Goal: Information Seeking & Learning: Learn about a topic

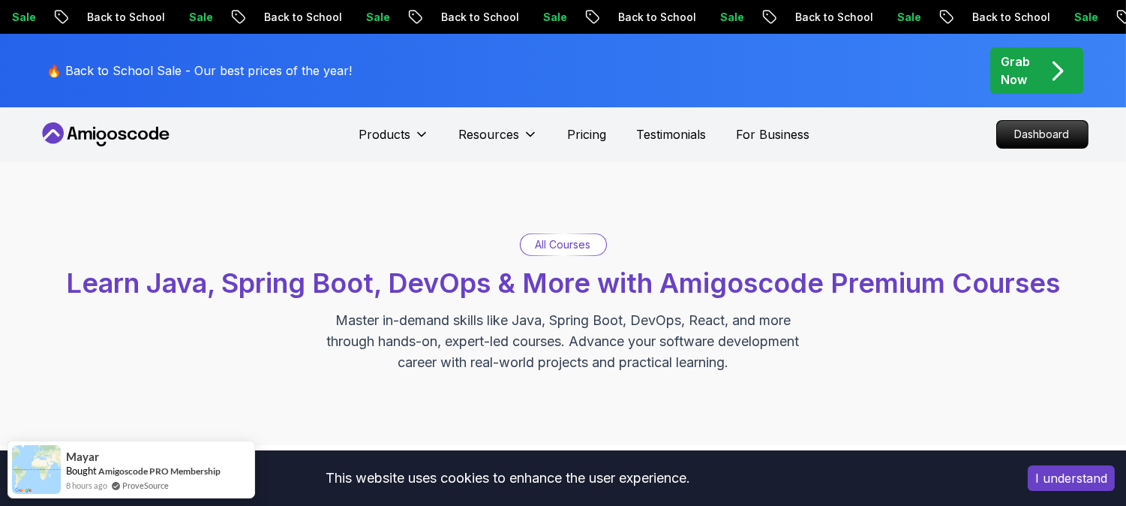
click at [1041, 146] on p "Dashboard" at bounding box center [1042, 135] width 86 height 26
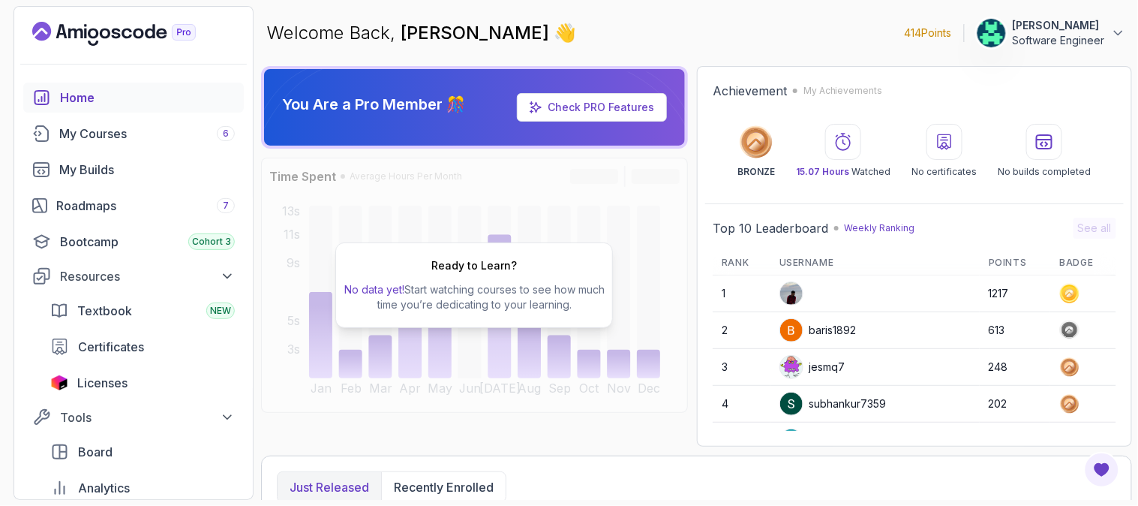
click at [926, 32] on p "414 Points" at bounding box center [928, 33] width 47 height 15
click at [602, 96] on link "Check PRO Features" at bounding box center [592, 107] width 150 height 29
click at [573, 107] on link "Check PRO Features" at bounding box center [601, 107] width 107 height 13
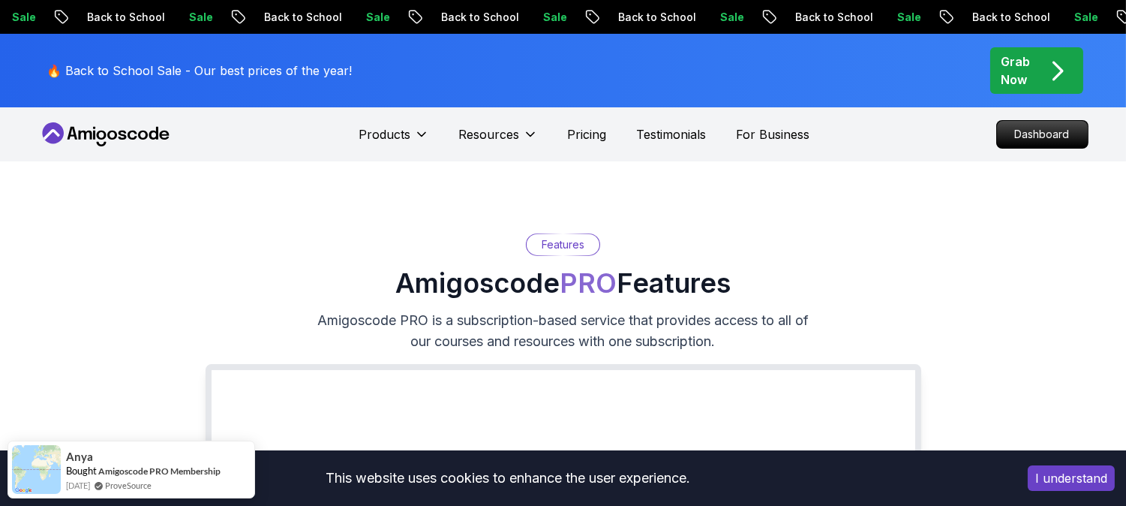
click at [111, 136] on icon at bounding box center [105, 134] width 135 height 24
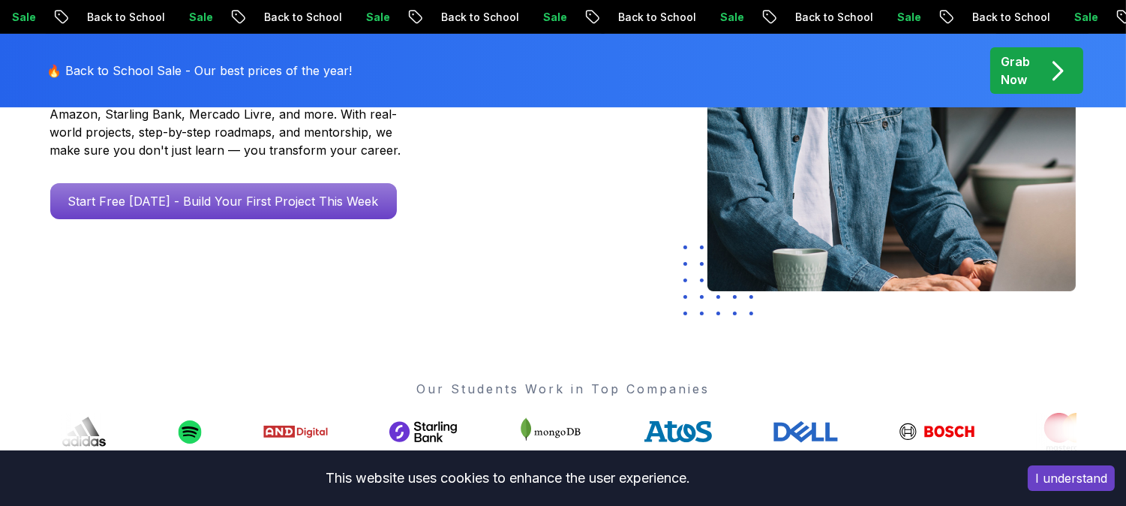
scroll to position [333, 0]
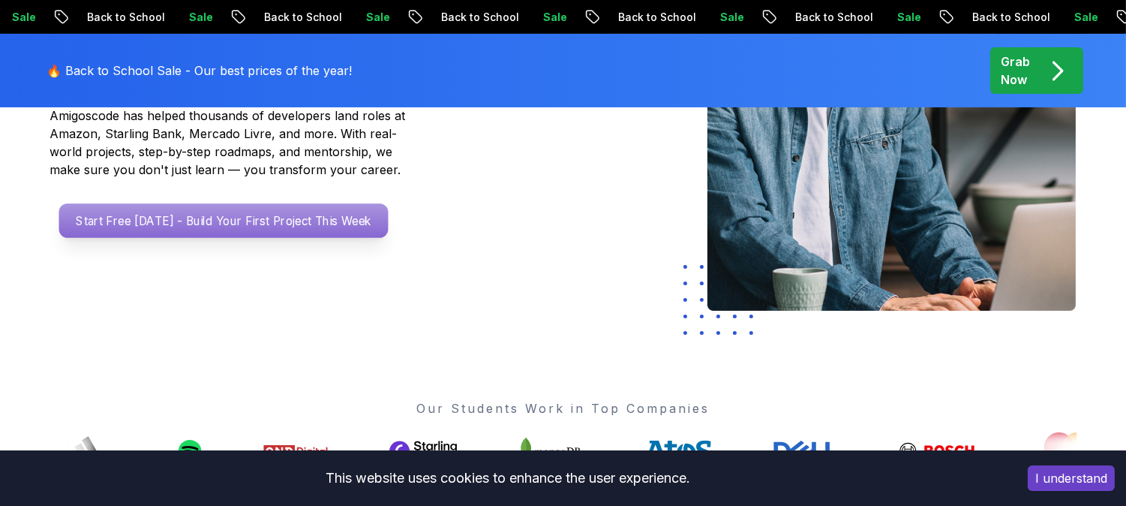
click at [209, 222] on p "Start Free Today - Build Your First Project This Week" at bounding box center [223, 220] width 329 height 35
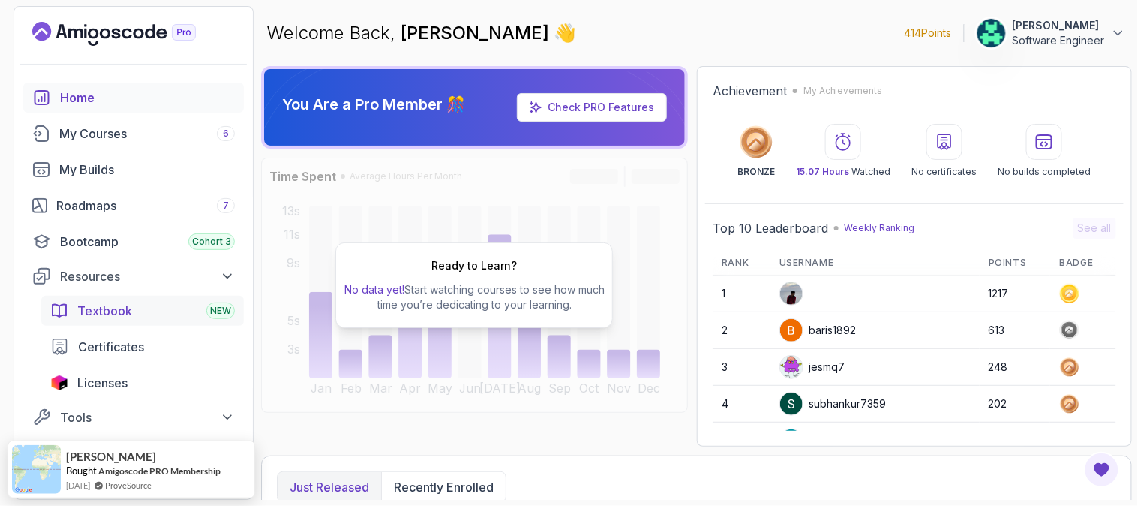
click at [204, 316] on div "Textbook NEW" at bounding box center [156, 311] width 158 height 18
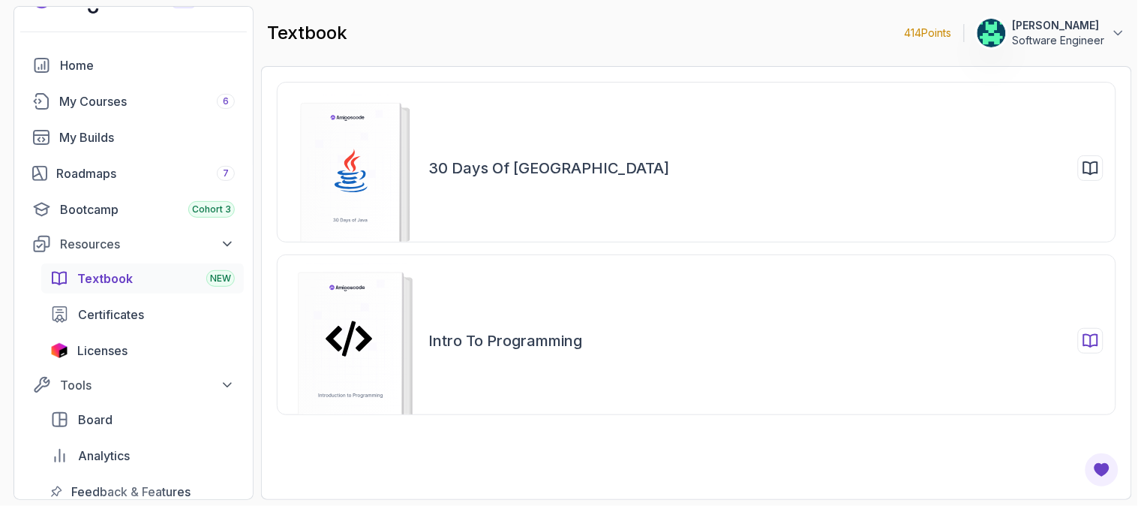
scroll to position [33, 0]
click at [1095, 163] on icon at bounding box center [1091, 168] width 18 height 18
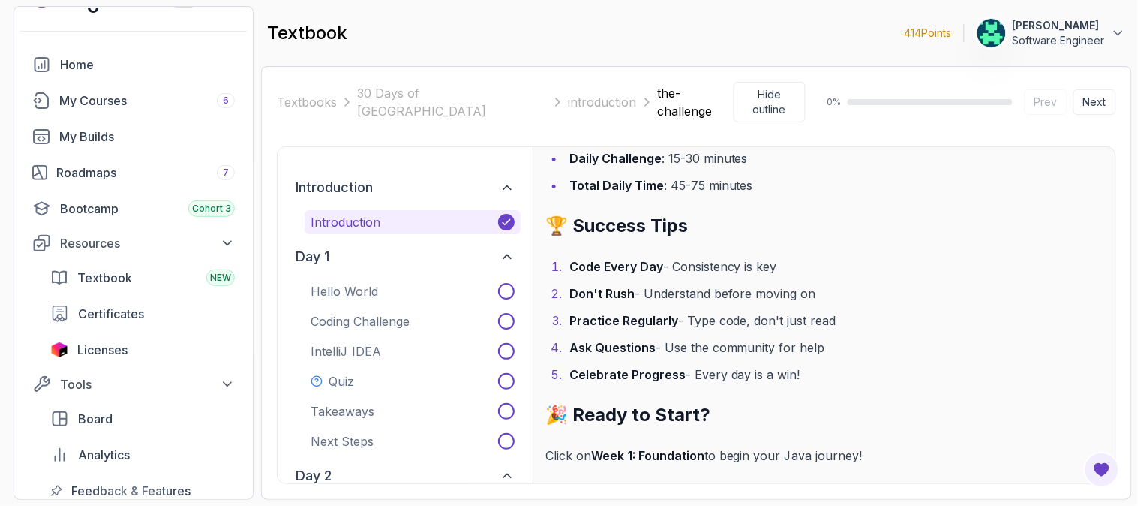
scroll to position [2484, 0]
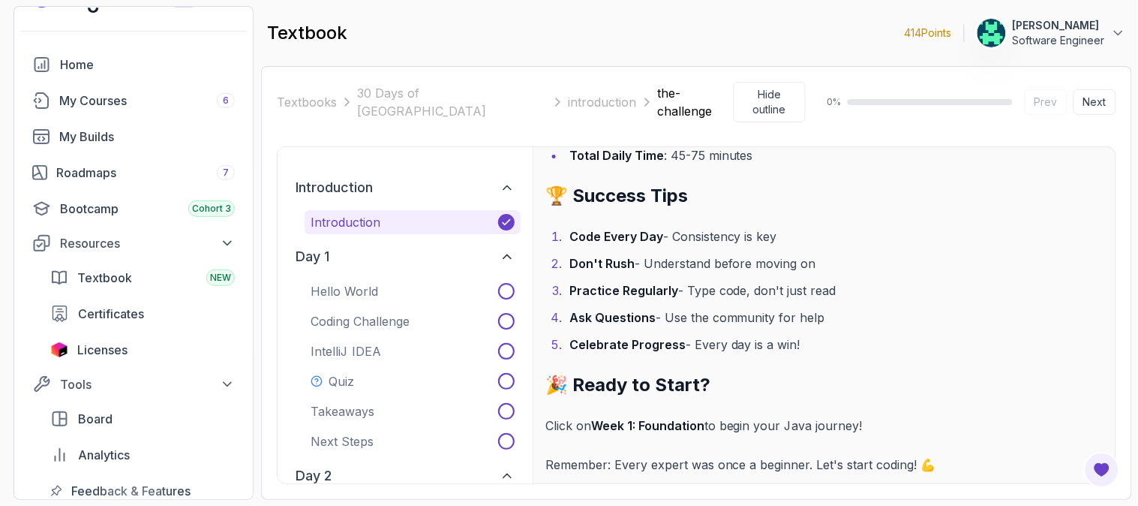
click at [527, 176] on div "introduction Introduction day 1 Hello World Coding Challenge IntelliJ IDEA Quiz…" at bounding box center [405, 315] width 255 height 336
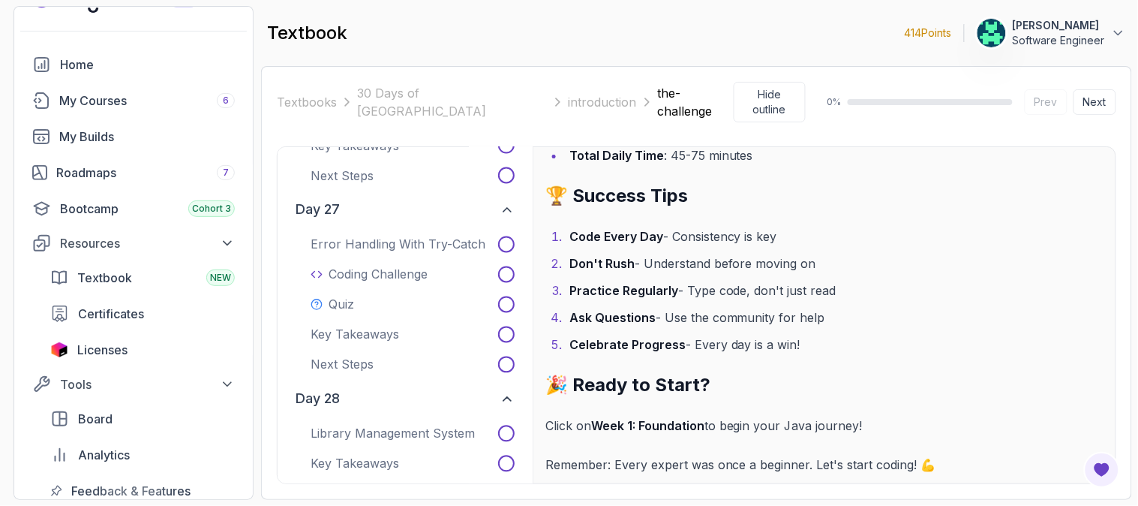
scroll to position [5097, 0]
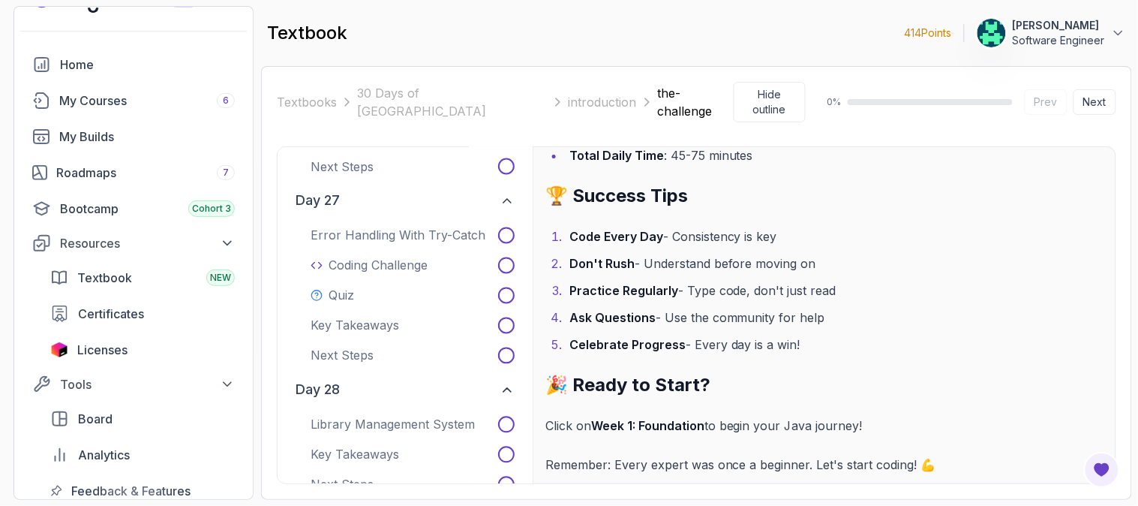
click at [565, 334] on li "Celebrate Progress - Every day is a win!" at bounding box center [834, 344] width 539 height 21
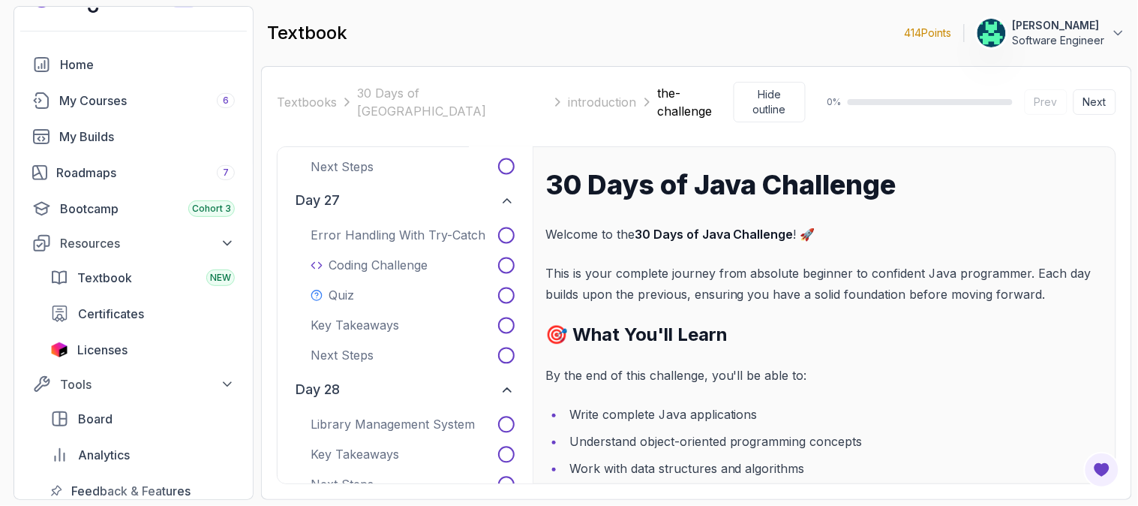
scroll to position [0, 0]
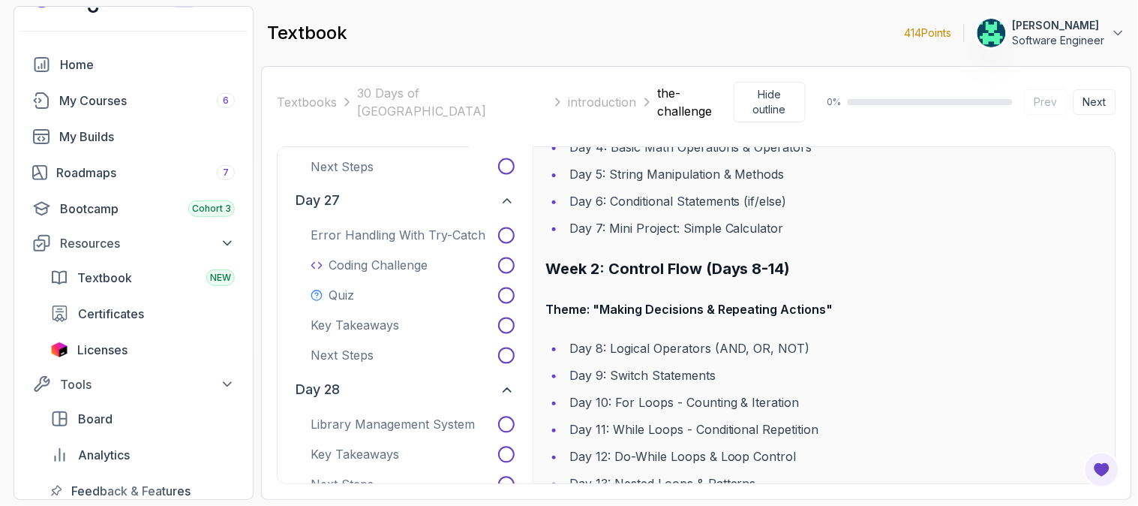
scroll to position [617, 0]
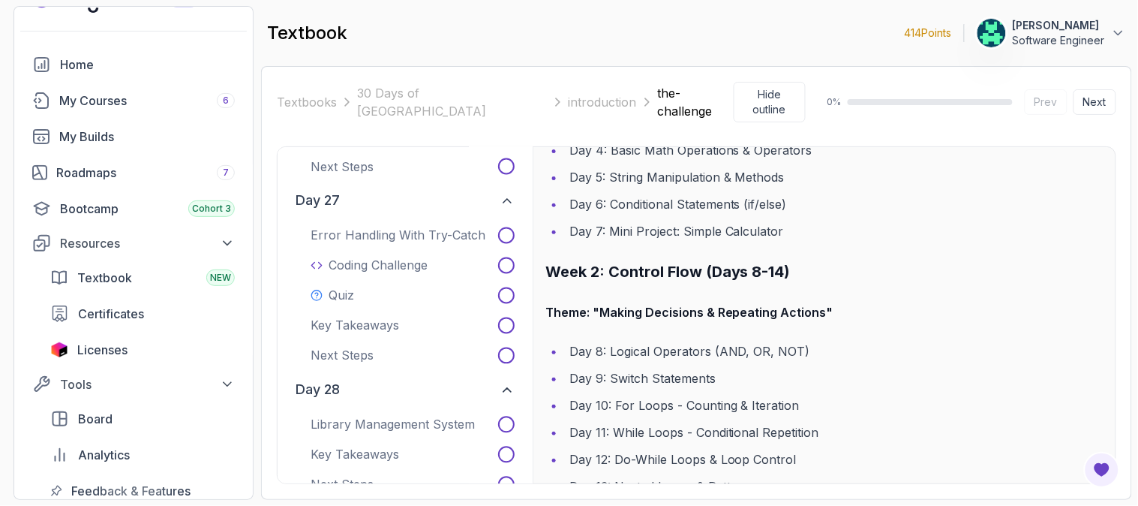
click at [536, 222] on div "30 Days of Java Challenge Welcome to the 30 Days of Java Challenge ! 🚀 This is …" at bounding box center [824, 315] width 583 height 336
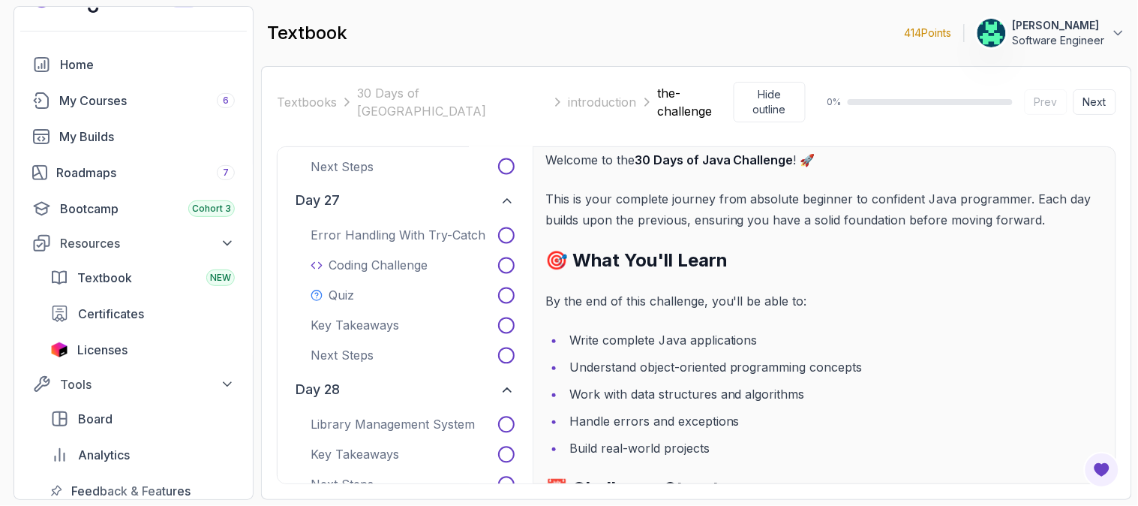
scroll to position [50, 0]
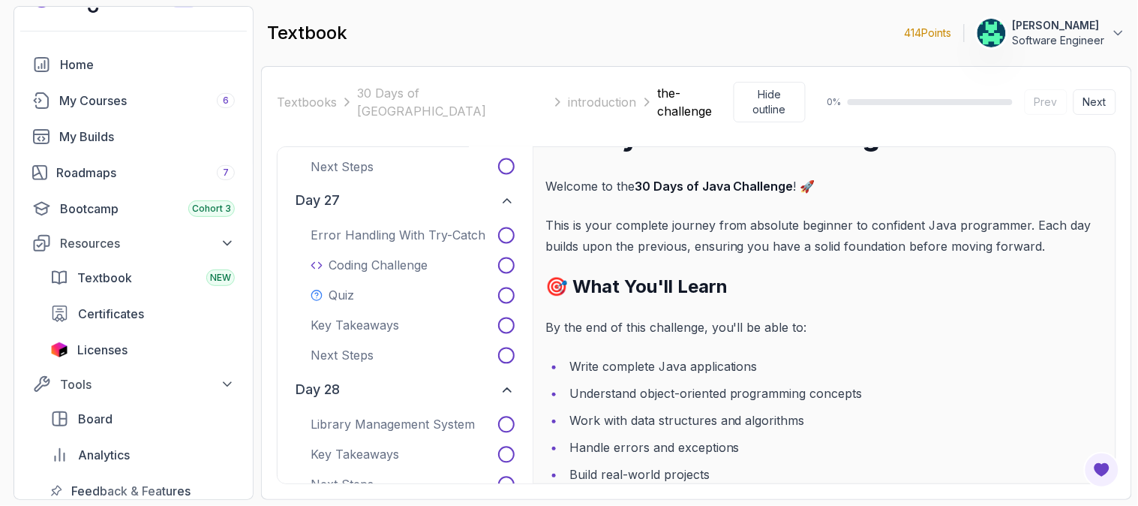
click at [278, 196] on div "introduction Introduction day 1 Hello World Coding Challenge IntelliJ IDEA Quiz…" at bounding box center [405, 315] width 255 height 336
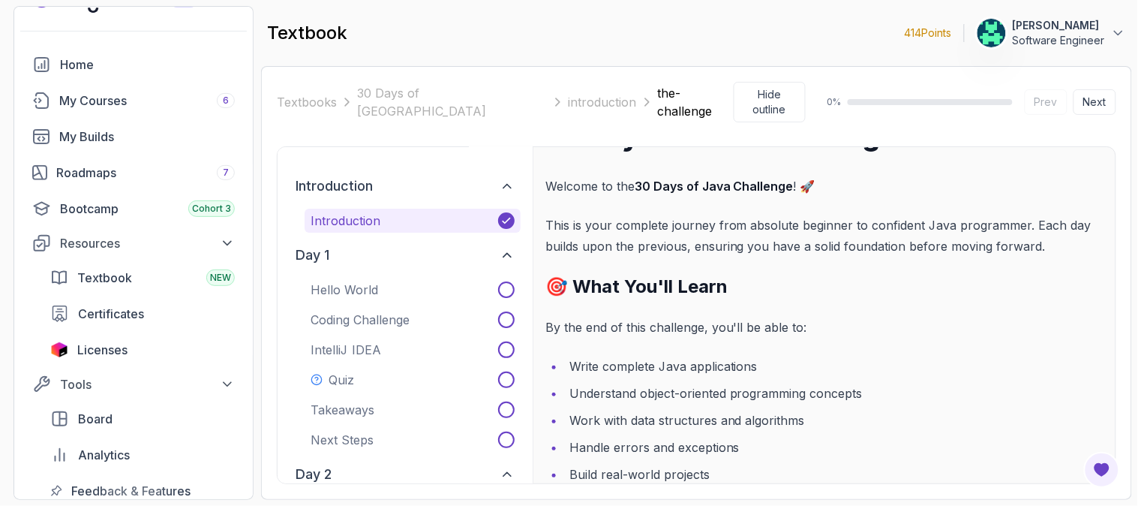
scroll to position [0, 0]
click at [541, 203] on div "30 Days of Java Challenge Welcome to the 30 Days of Java Challenge ! 🚀 This is …" at bounding box center [824, 315] width 583 height 336
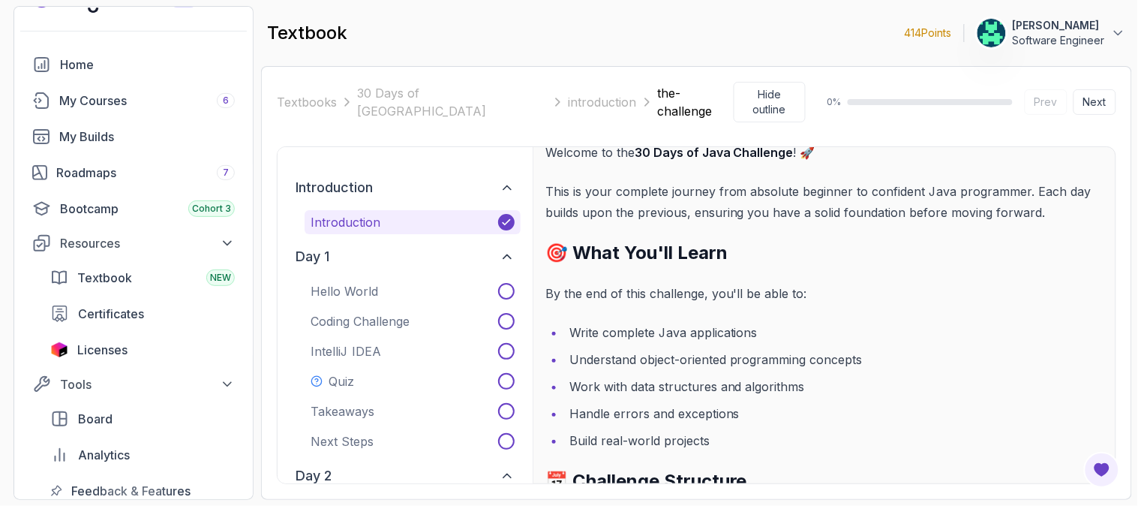
click at [286, 120] on div "Textbooks 30 Days of Java introduction the-challenge Hide outline 0 % Prev Next…" at bounding box center [696, 283] width 839 height 402
click at [270, 146] on div "Textbooks 30 Days of Java introduction the-challenge Hide outline 0 % Prev Next…" at bounding box center [696, 283] width 871 height 434
click at [269, 182] on div "Textbooks 30 Days of Java introduction the-challenge Hide outline 0 % Prev Next…" at bounding box center [696, 283] width 871 height 434
click at [538, 209] on div "30 Days of Java Challenge Welcome to the 30 Days of Java Challenge ! 🚀 This is …" at bounding box center [824, 315] width 583 height 336
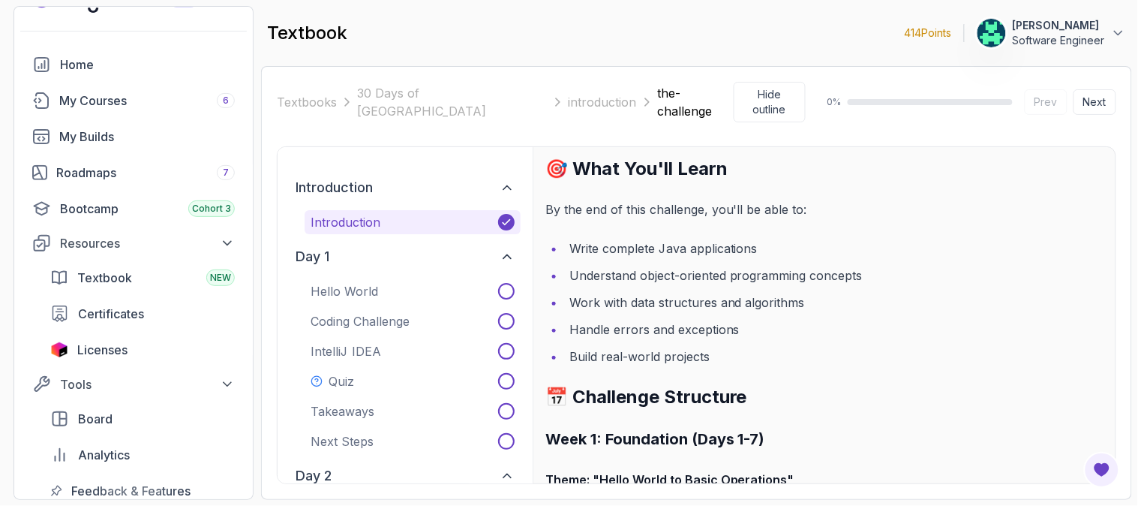
scroll to position [216, 0]
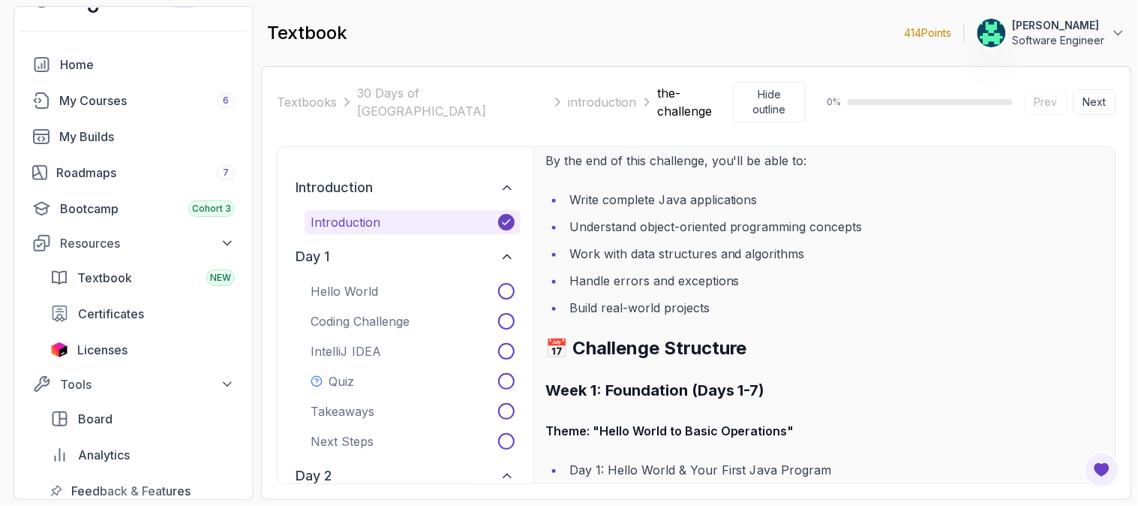
click at [519, 171] on div "introduction Introduction" at bounding box center [405, 202] width 231 height 63
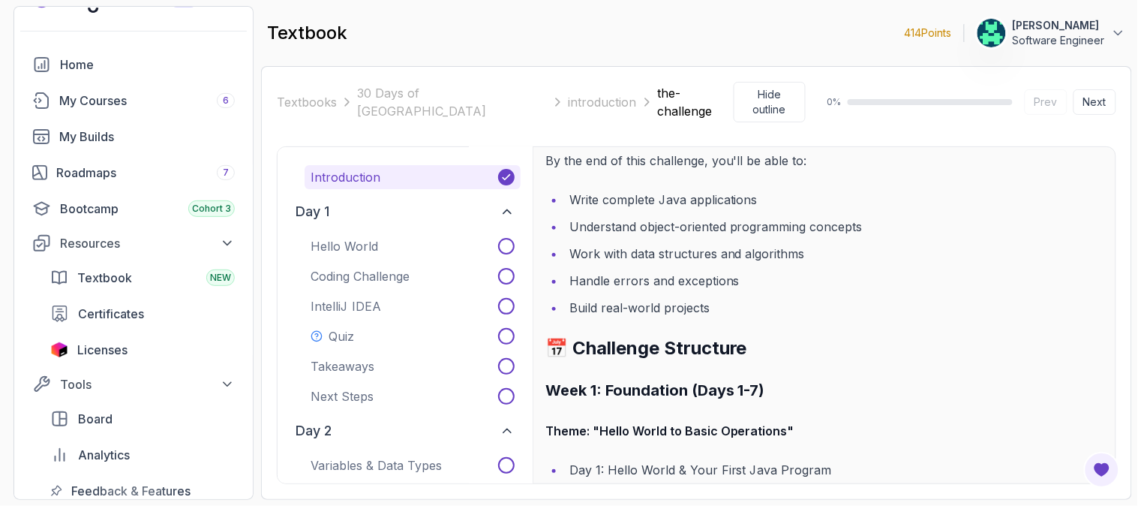
scroll to position [0, 0]
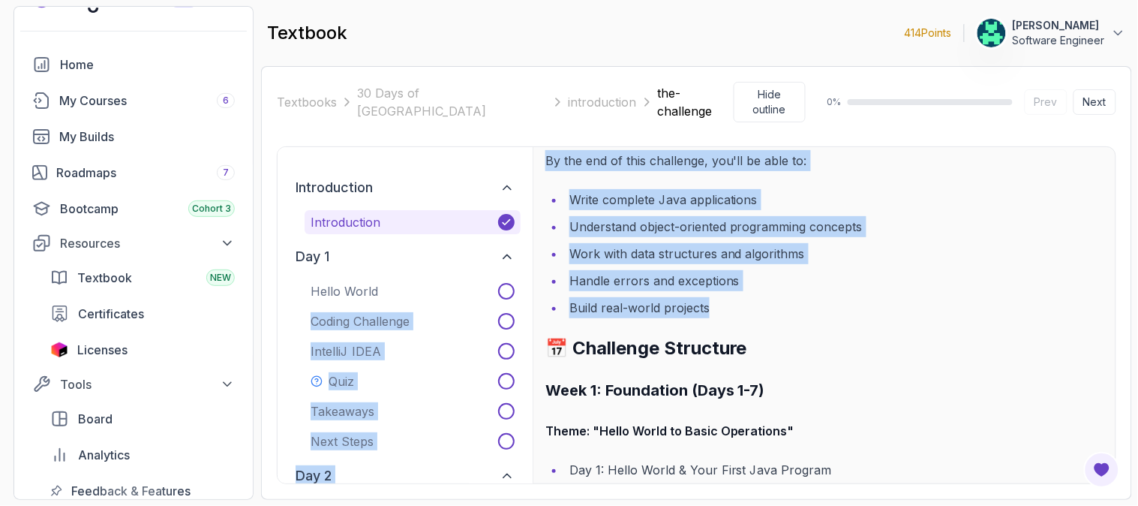
drag, startPoint x: 1137, startPoint y: 281, endPoint x: 380, endPoint y: 293, distance: 757.8
click at [476, 287] on section "414 Points Anthony Kikoti Software Engineer Home My Courses 6 My Builds Roadmap…" at bounding box center [569, 253] width 1138 height 506
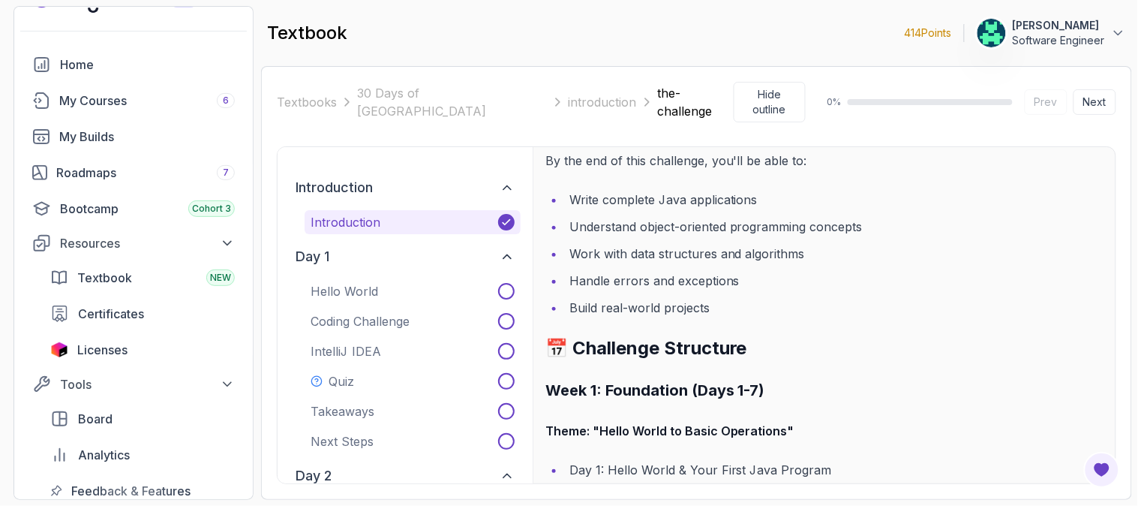
click at [265, 43] on div "textbook 414 Points Anthony Kikoti Software Engineer" at bounding box center [696, 33] width 871 height 54
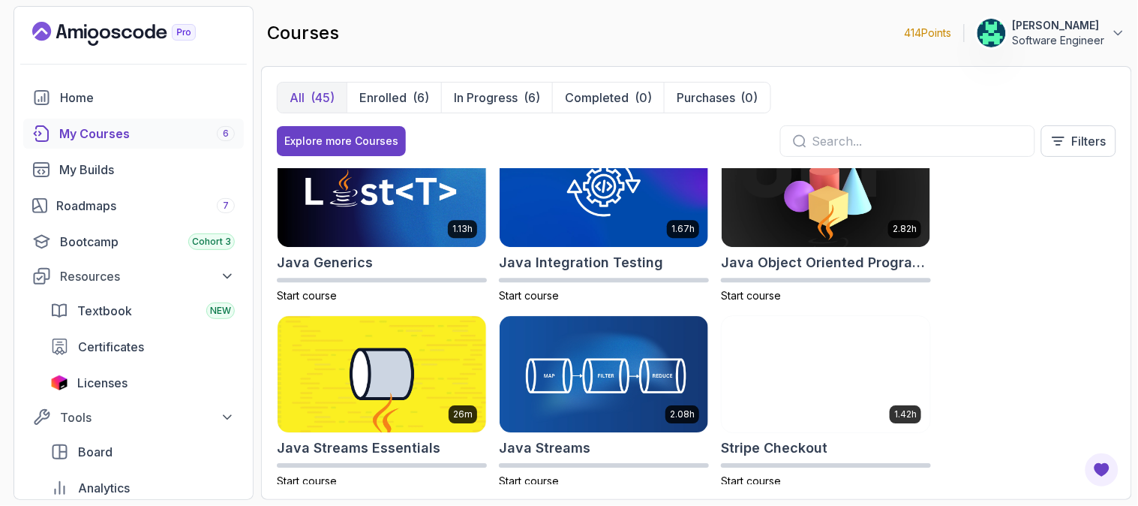
scroll to position [1167, 0]
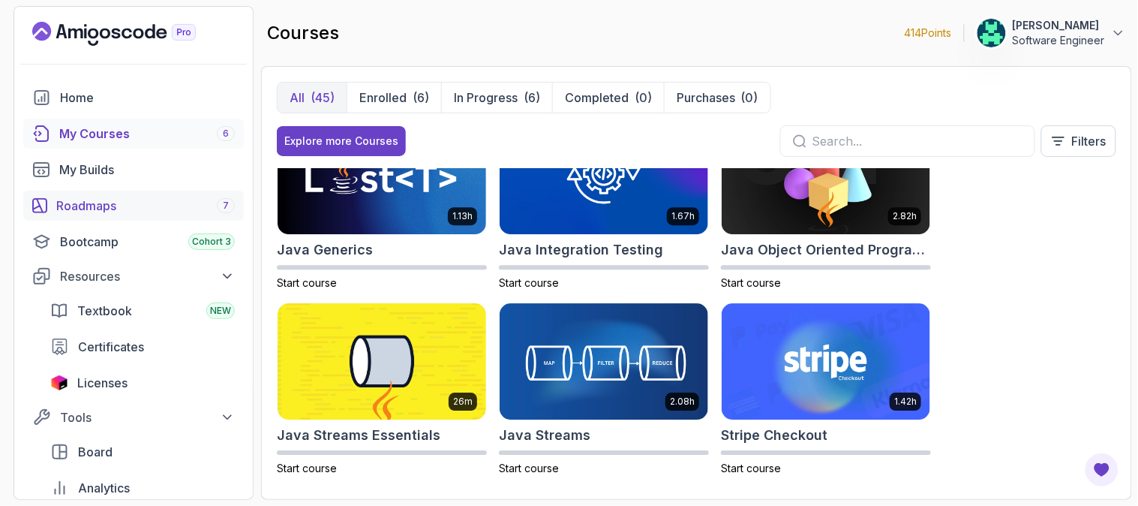
click at [140, 203] on div "Roadmaps 7" at bounding box center [145, 206] width 179 height 18
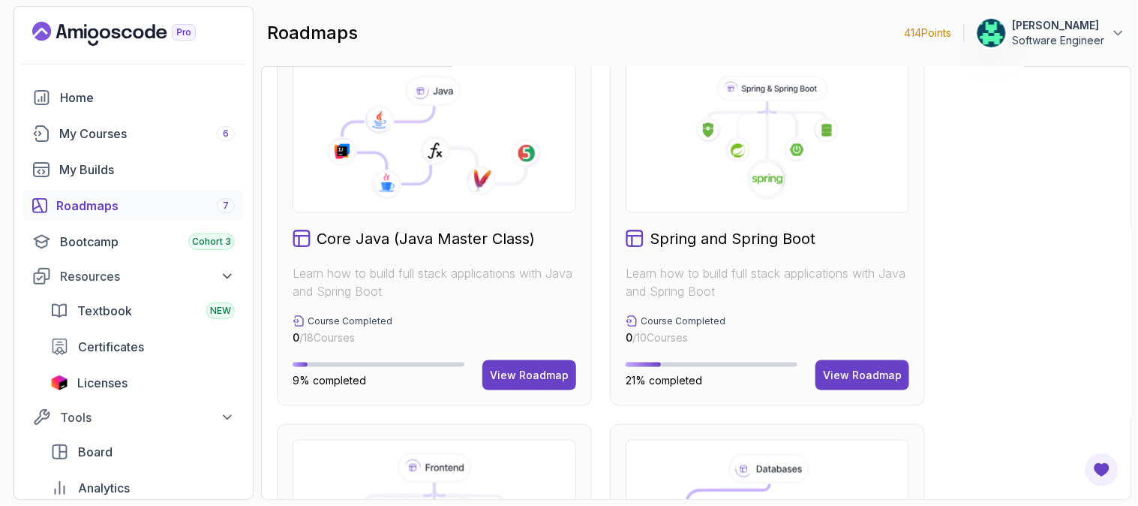
scroll to position [416, 0]
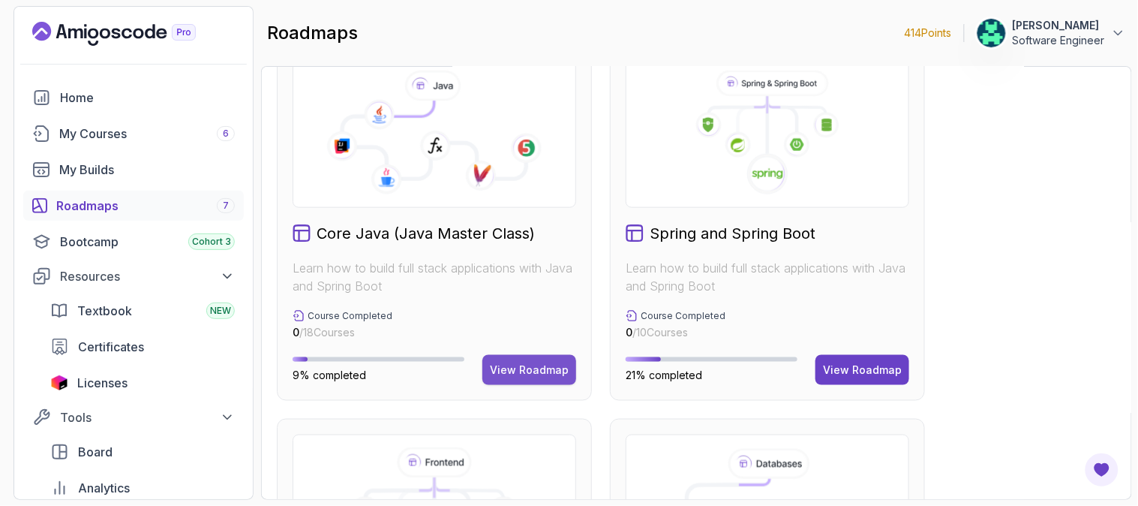
click at [534, 366] on div "View Roadmap" at bounding box center [529, 369] width 79 height 15
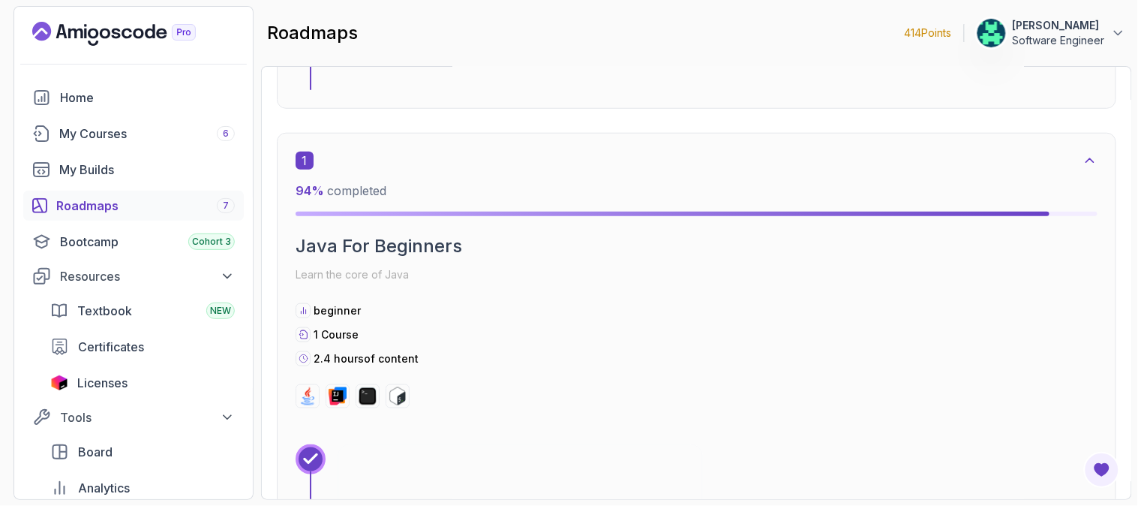
scroll to position [765, 0]
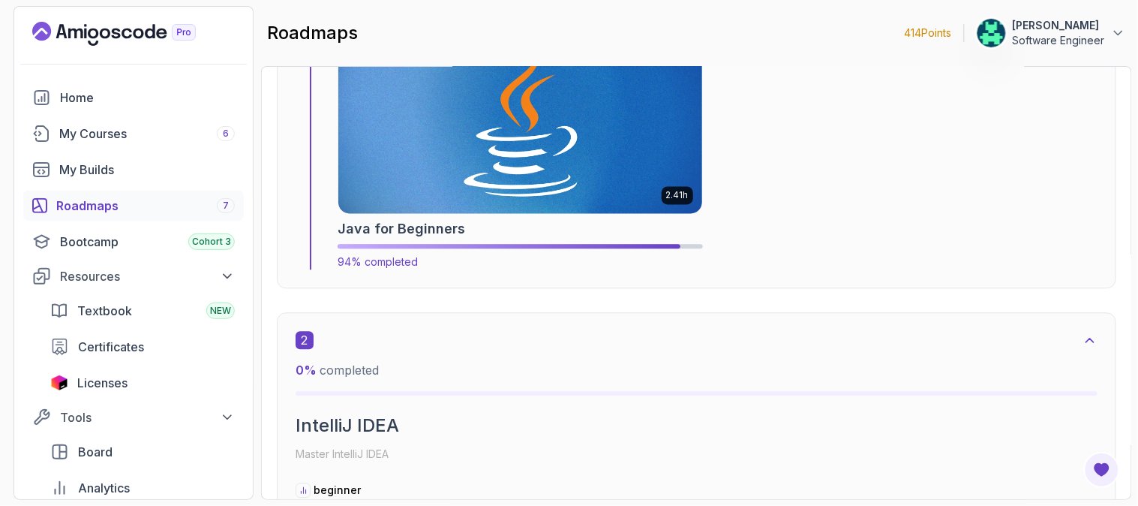
click at [535, 198] on img at bounding box center [520, 120] width 382 height 195
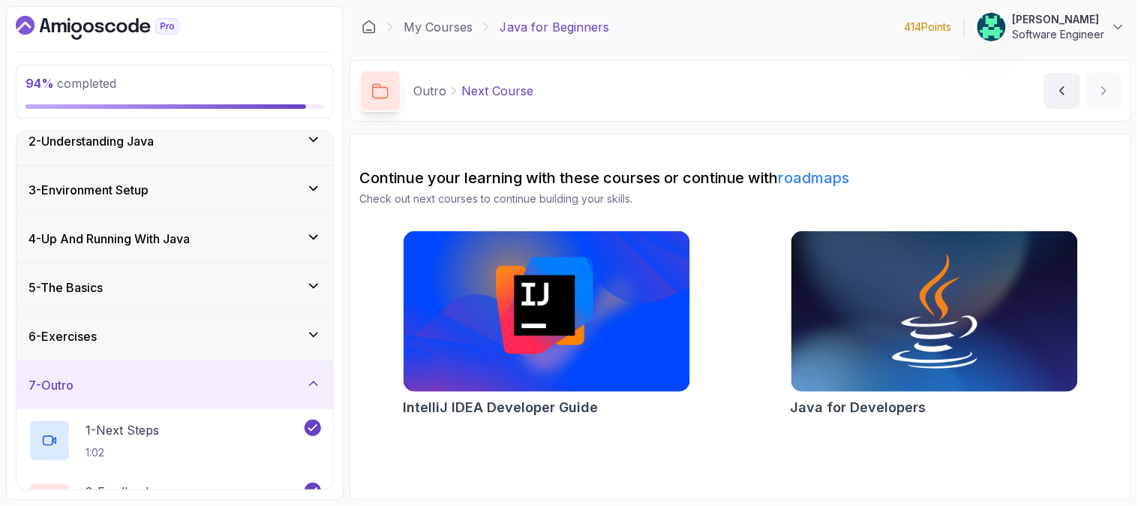
scroll to position [171, 0]
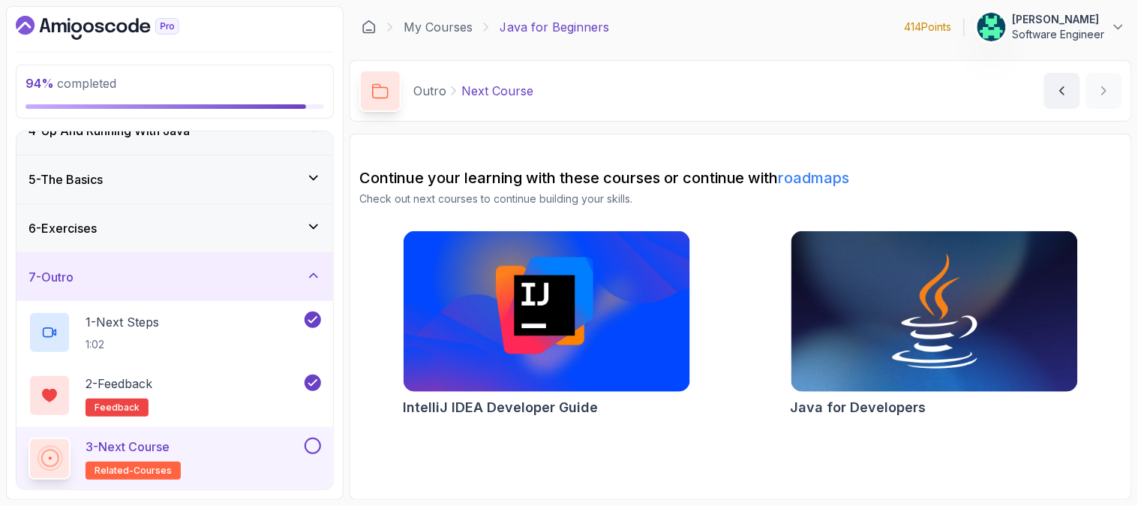
click at [219, 270] on div "7 - Outro" at bounding box center [175, 277] width 293 height 18
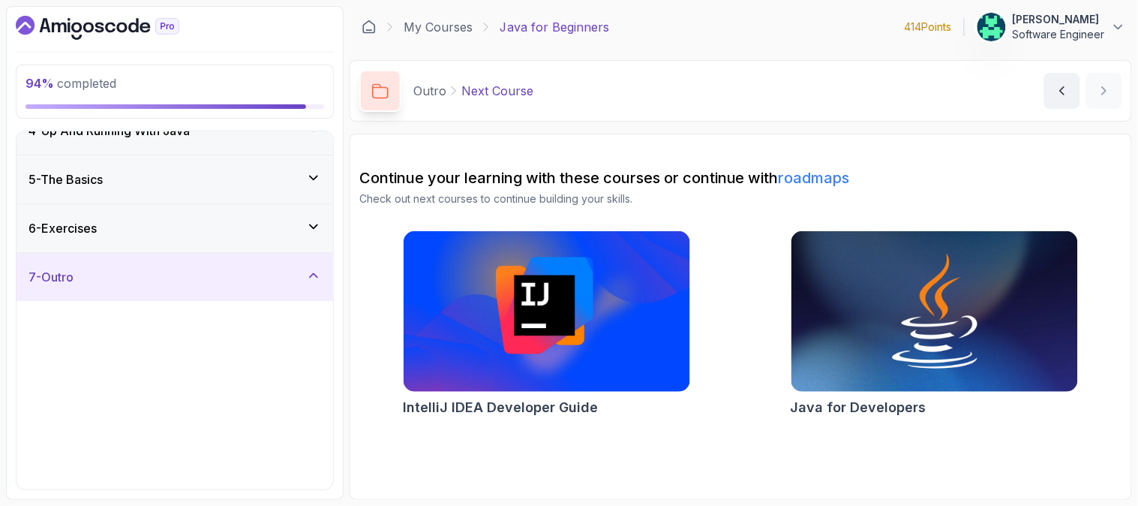
scroll to position [0, 0]
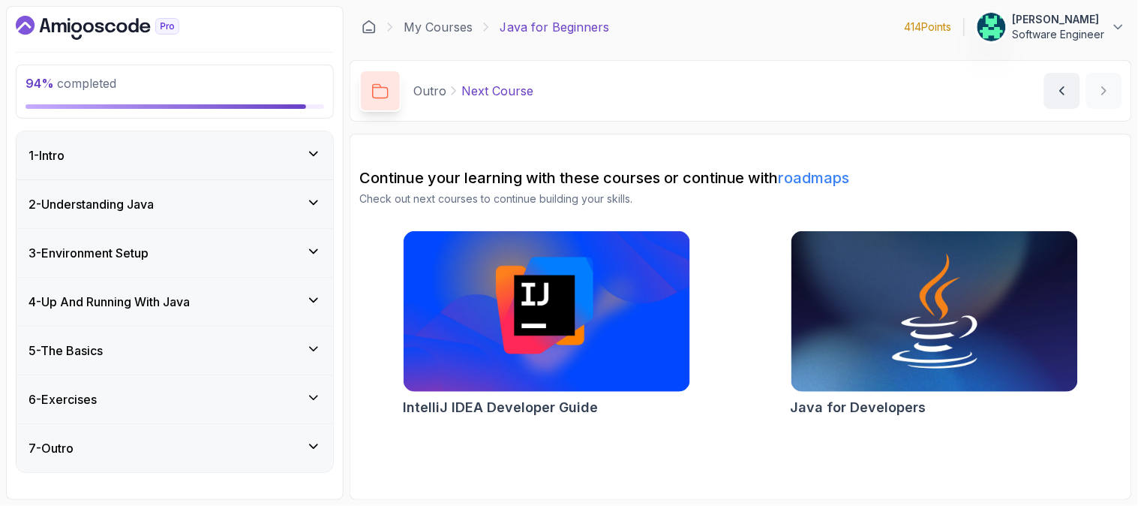
click at [215, 349] on div "5 - The Basics" at bounding box center [175, 350] width 293 height 18
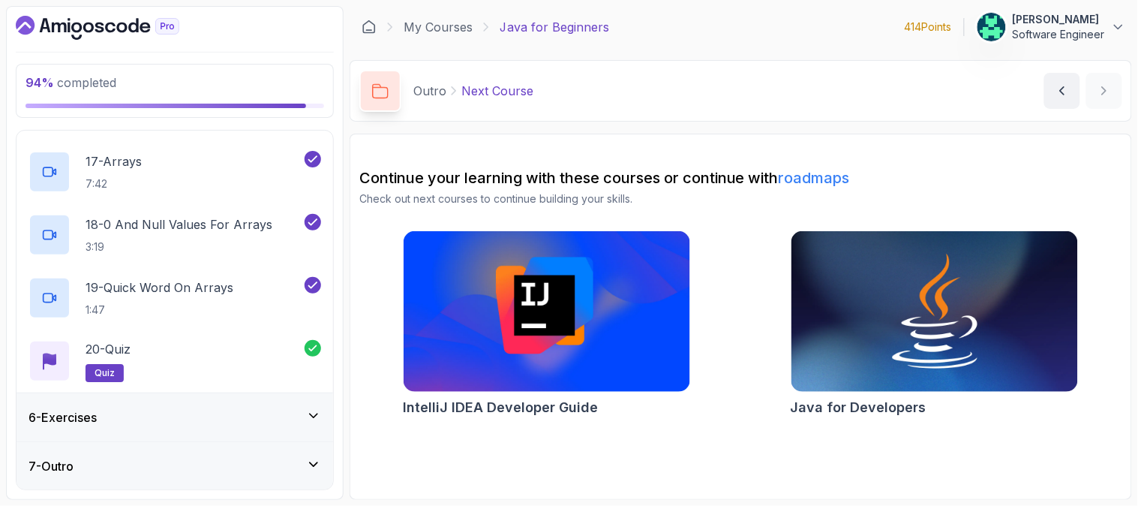
scroll to position [1242, 0]
click at [233, 418] on div "6 - Exercises" at bounding box center [175, 416] width 293 height 18
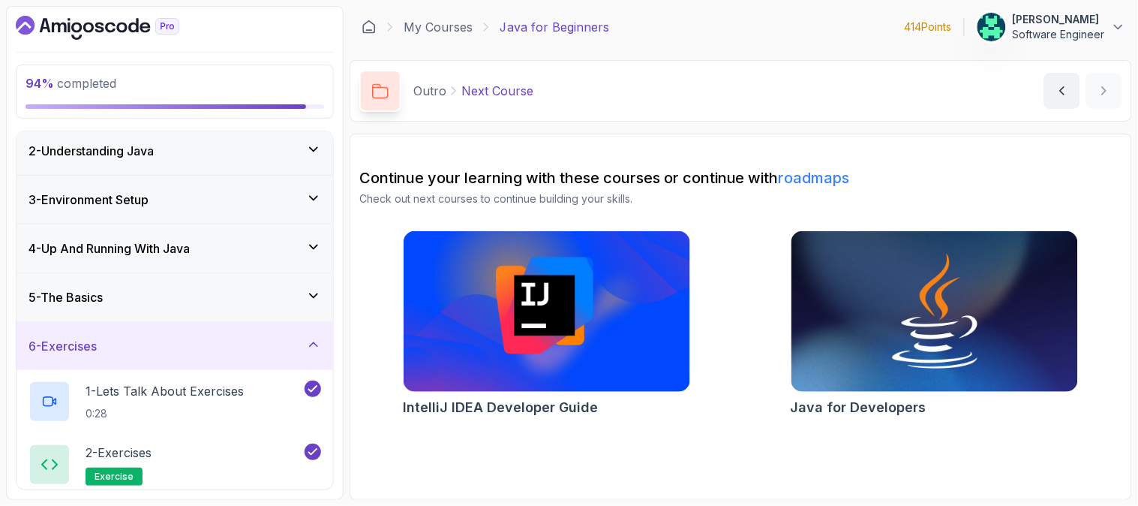
scroll to position [109, 0]
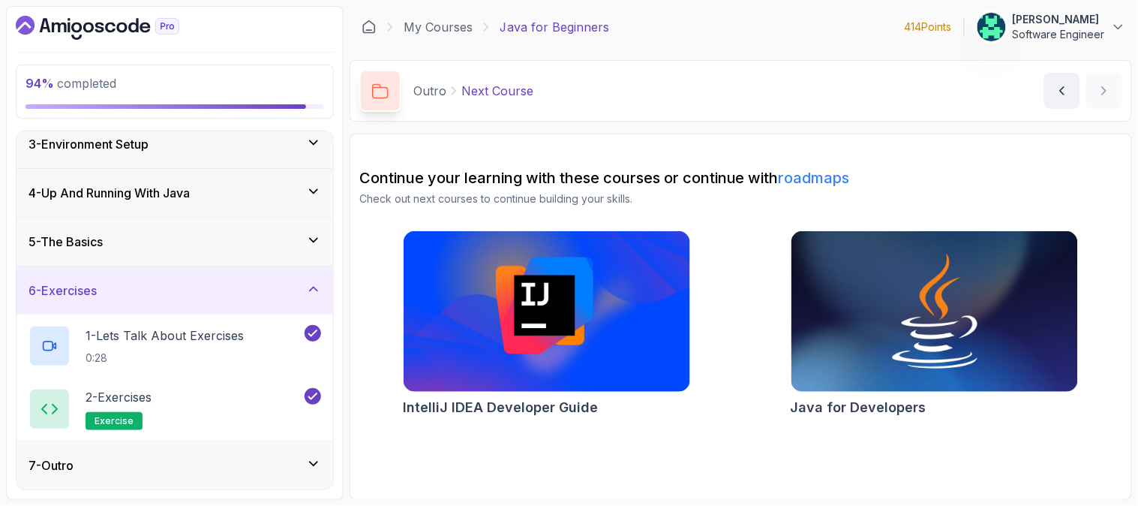
click at [233, 469] on div "7 - Outro" at bounding box center [175, 465] width 293 height 18
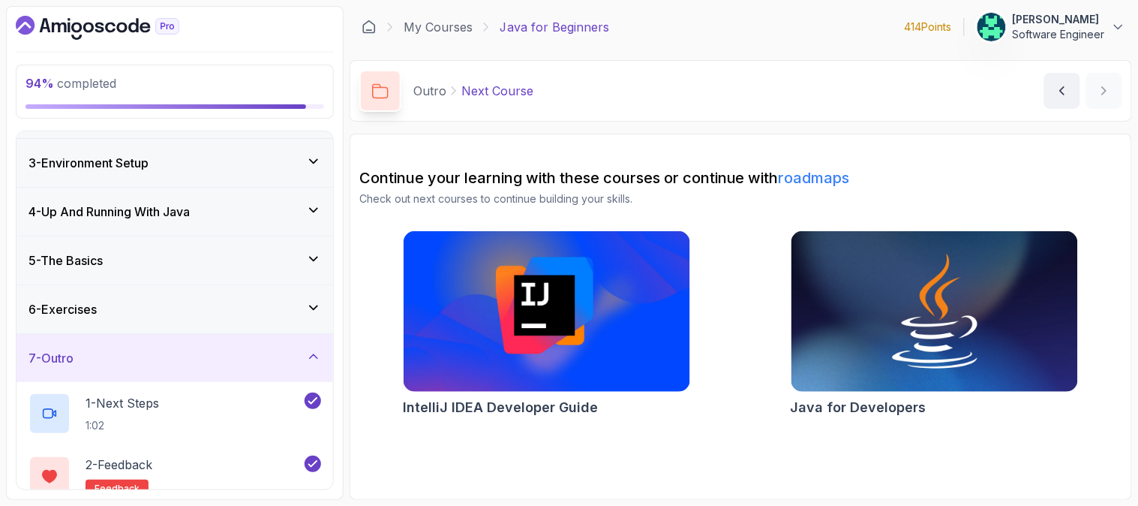
scroll to position [0, 0]
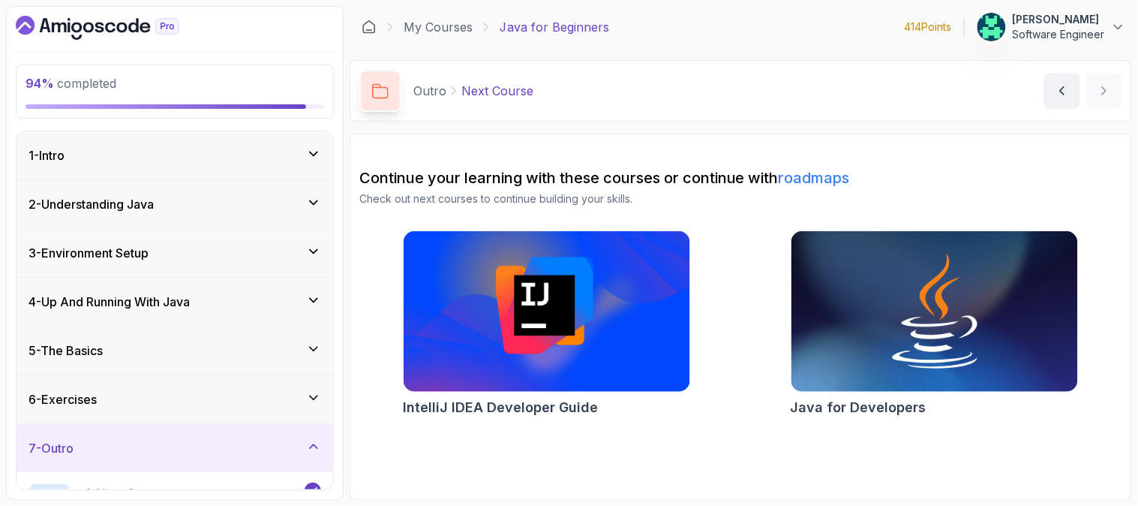
click at [242, 353] on div "5 - The Basics" at bounding box center [175, 350] width 293 height 18
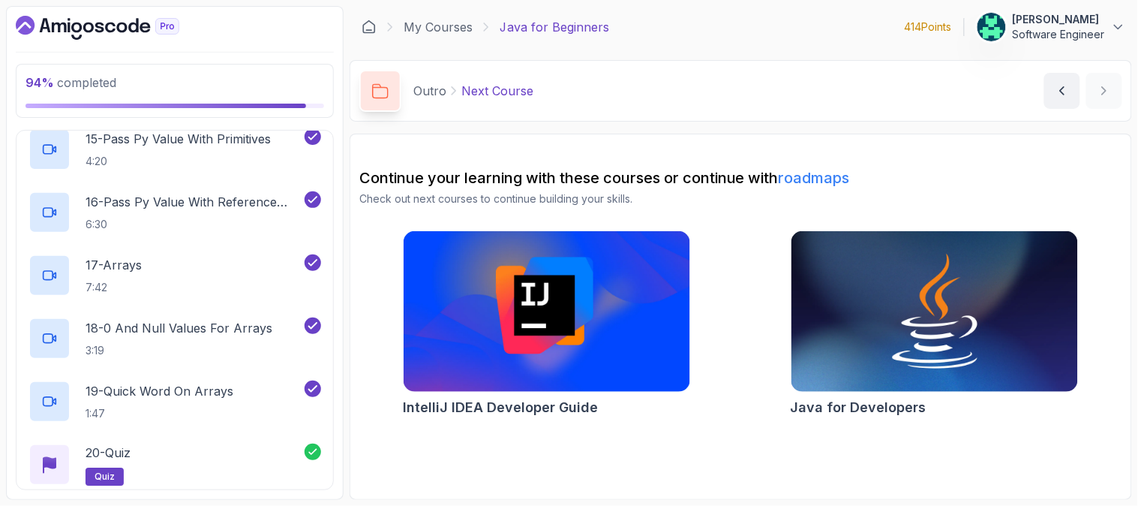
scroll to position [1242, 0]
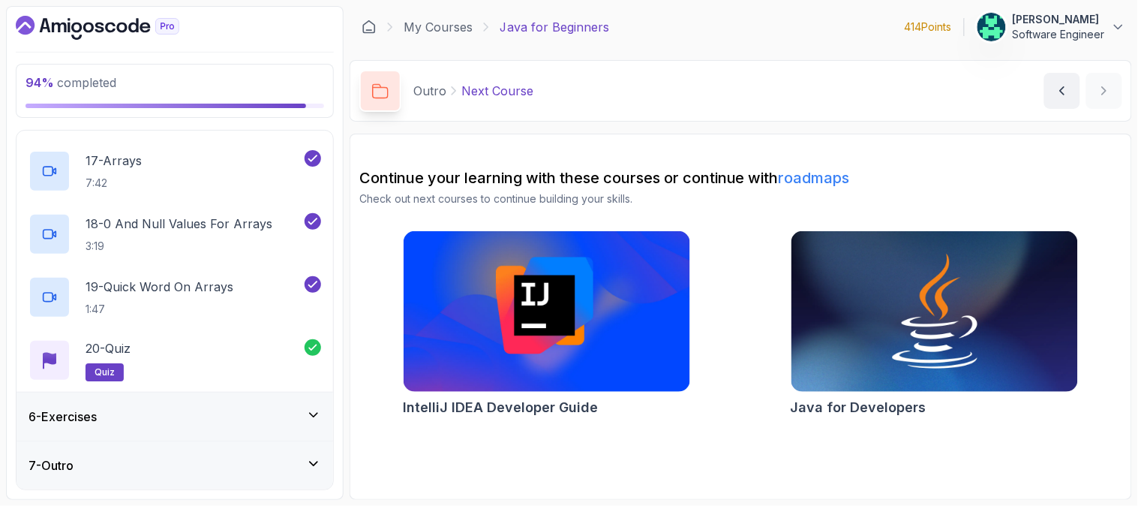
click at [162, 417] on div "6 - Exercises" at bounding box center [175, 416] width 293 height 18
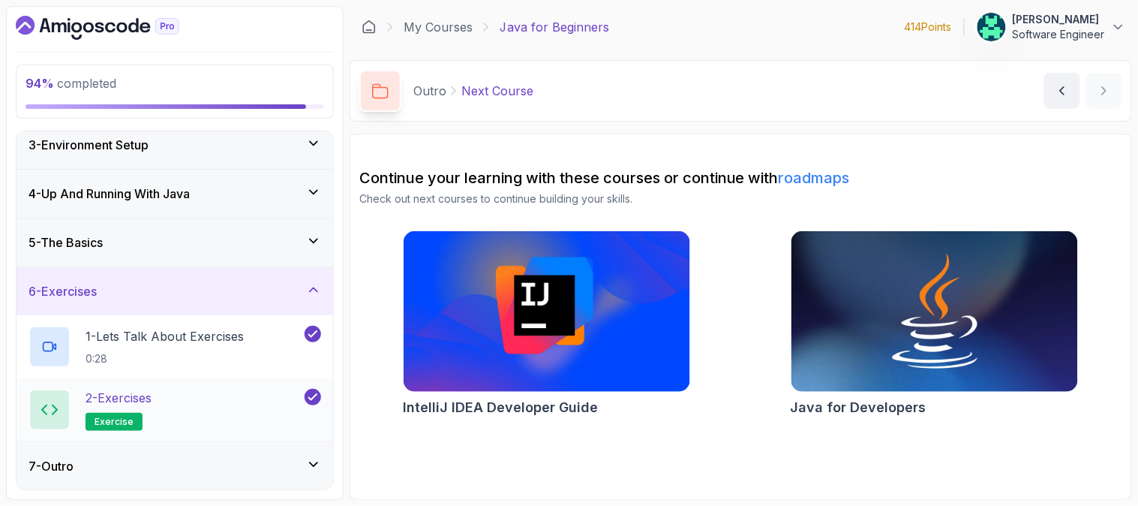
scroll to position [109, 0]
click at [179, 248] on div "5 - The Basics" at bounding box center [175, 242] width 293 height 18
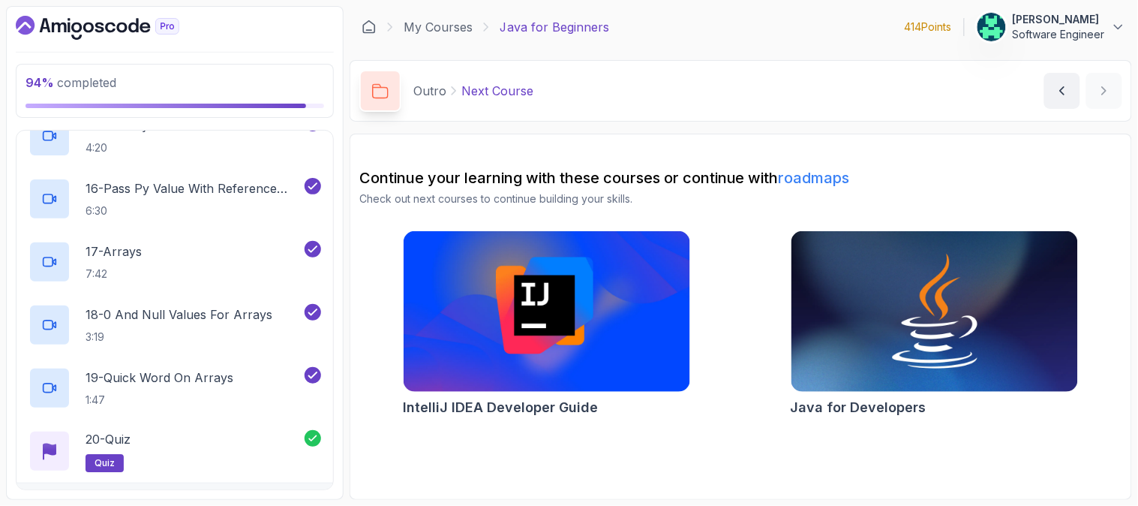
scroll to position [1242, 0]
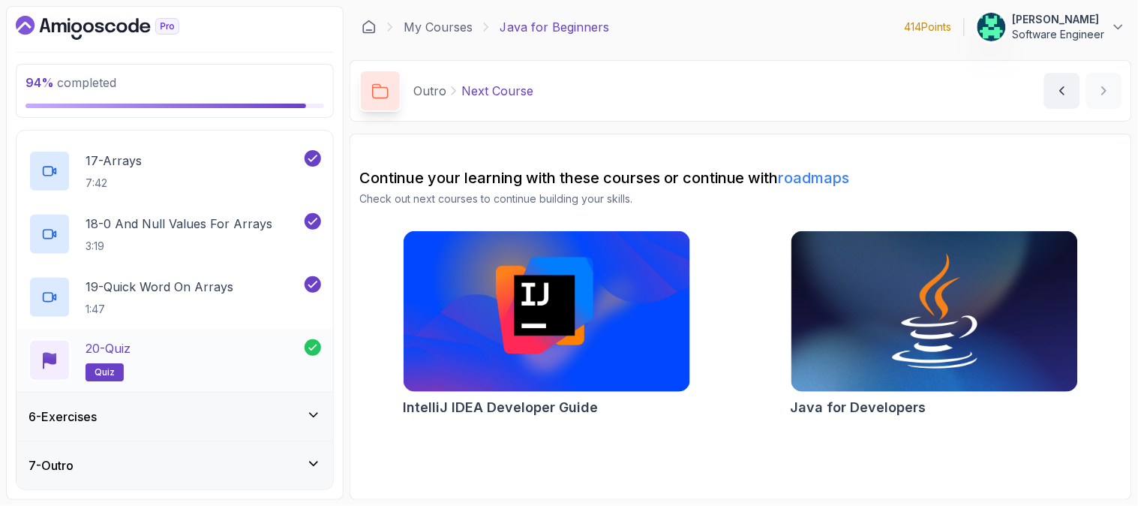
click at [154, 349] on div "20 - Quiz quiz" at bounding box center [167, 360] width 276 height 42
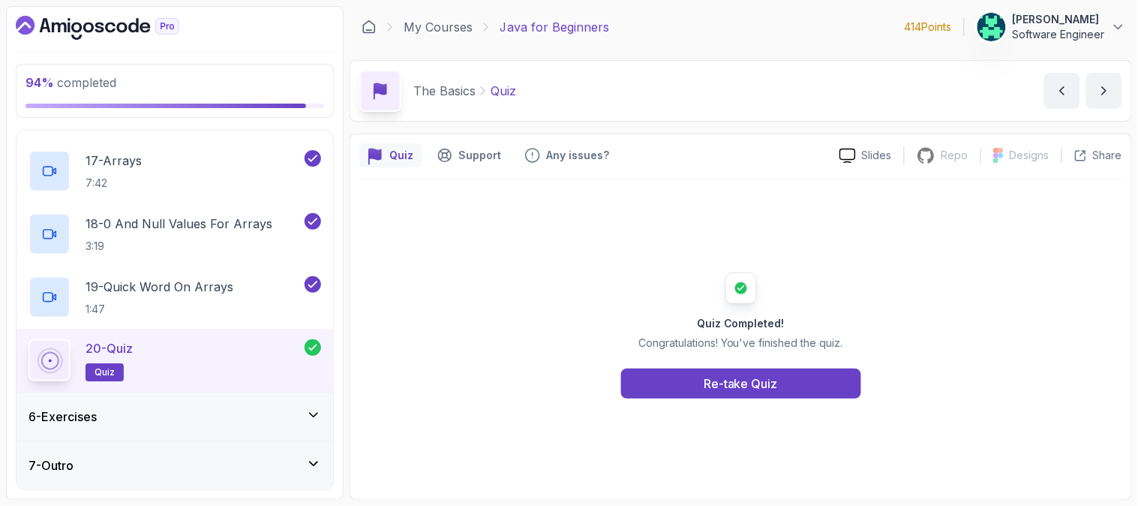
click at [215, 422] on div "6 - Exercises" at bounding box center [175, 416] width 293 height 18
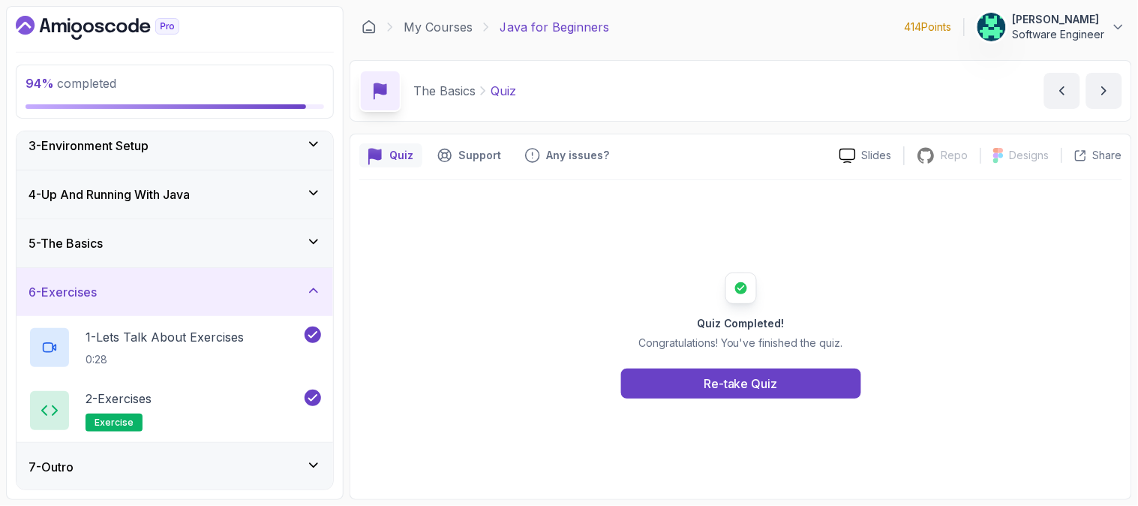
scroll to position [109, 0]
click at [208, 335] on p "1 - Lets Talk About Exercises" at bounding box center [165, 335] width 158 height 18
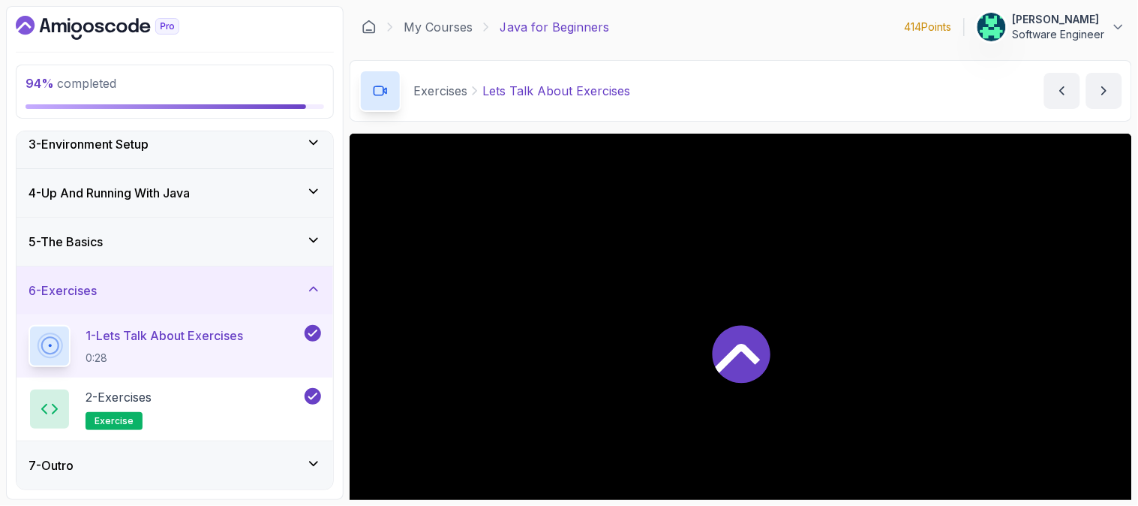
click at [245, 459] on div "7 - Outro" at bounding box center [175, 465] width 293 height 18
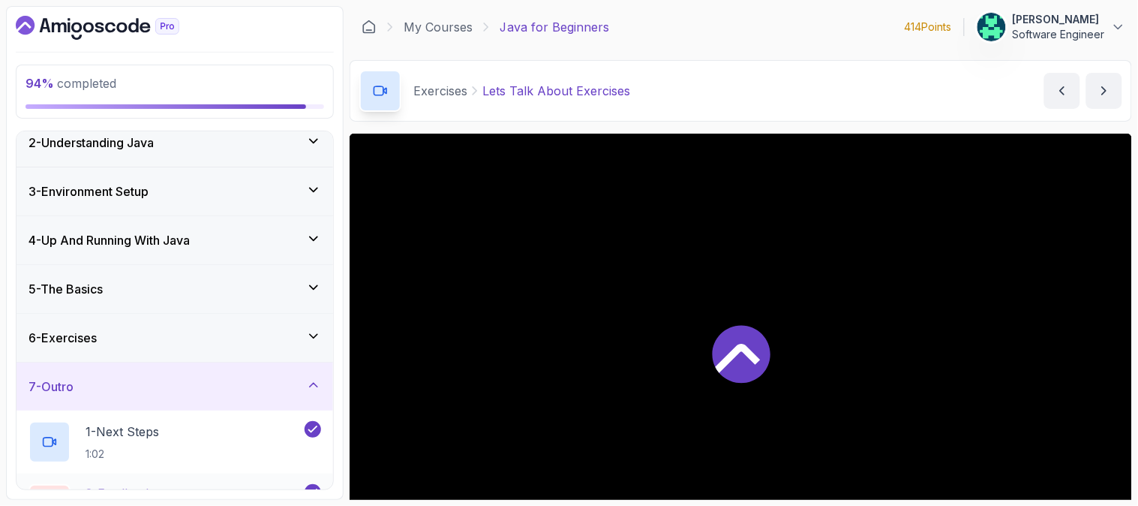
scroll to position [171, 0]
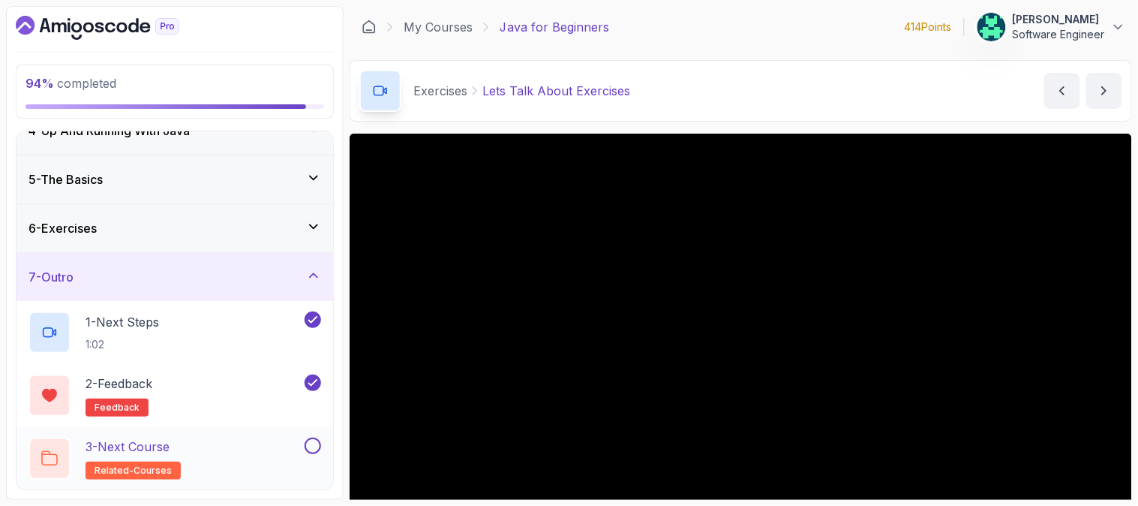
click at [296, 443] on div "3 - Next Course related-courses" at bounding box center [165, 458] width 273 height 42
click at [321, 447] on div "3 - Next Course related-courses" at bounding box center [175, 458] width 317 height 63
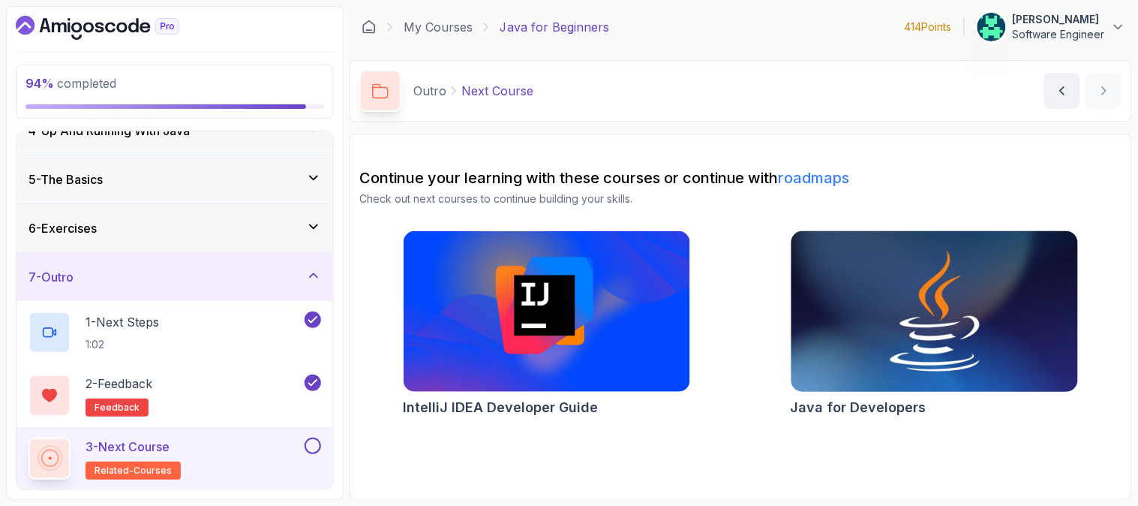
click at [875, 403] on h2 "Java for Developers" at bounding box center [859, 407] width 136 height 21
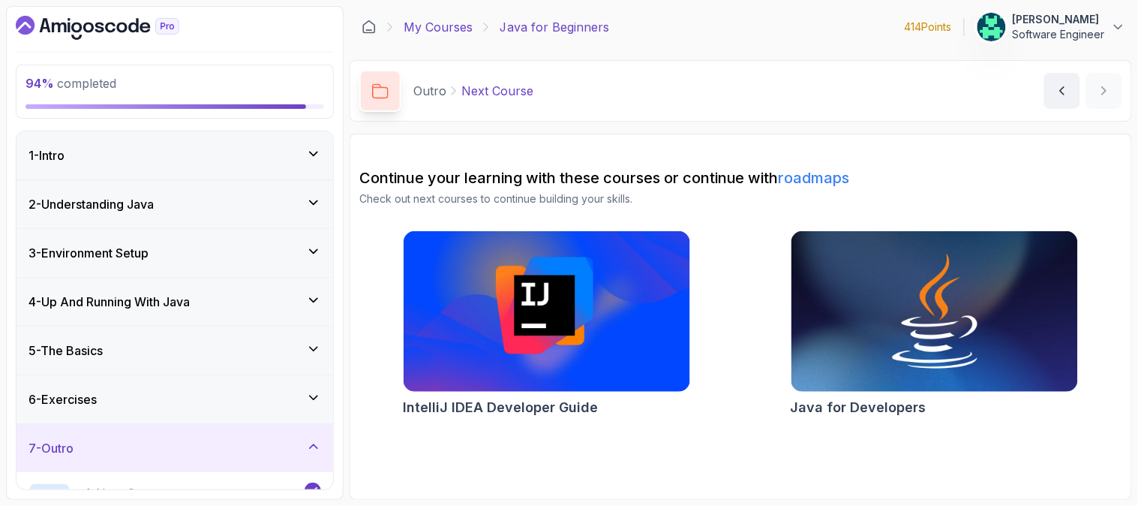
click at [425, 31] on link "My Courses" at bounding box center [438, 27] width 69 height 18
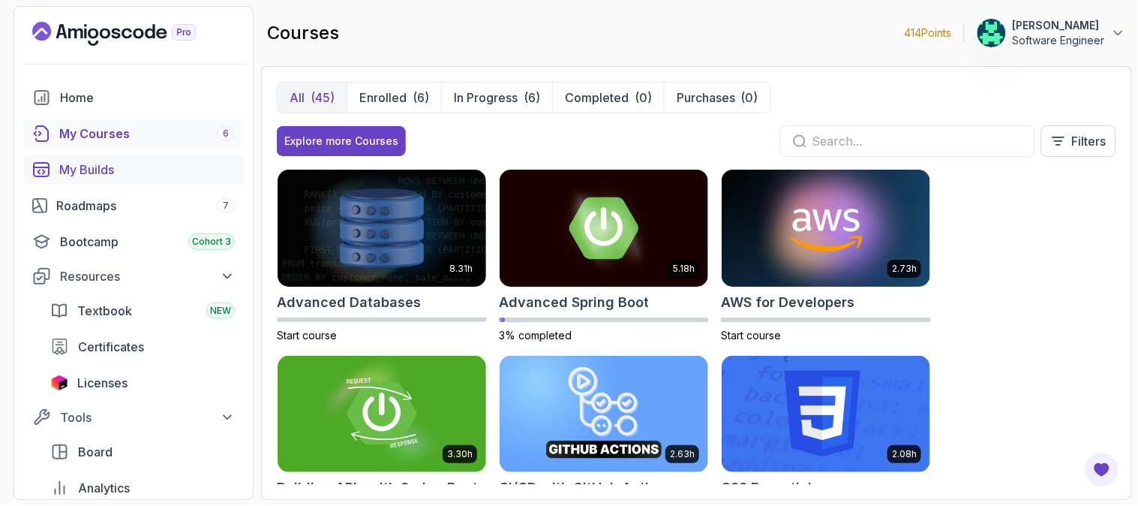
click at [123, 167] on div "My Builds" at bounding box center [147, 170] width 176 height 18
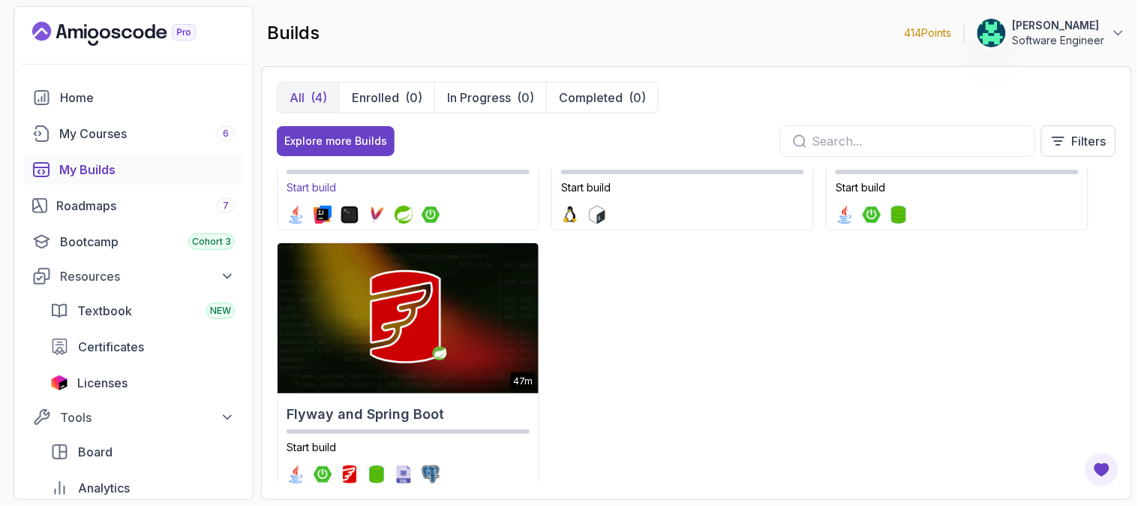
scroll to position [210, 0]
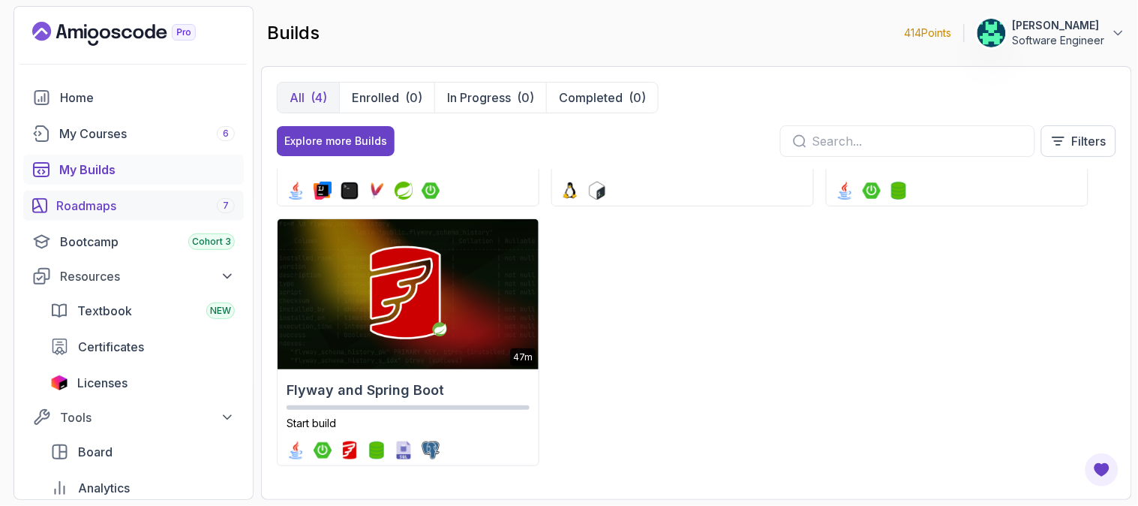
click at [107, 200] on div "Roadmaps 7" at bounding box center [145, 206] width 179 height 18
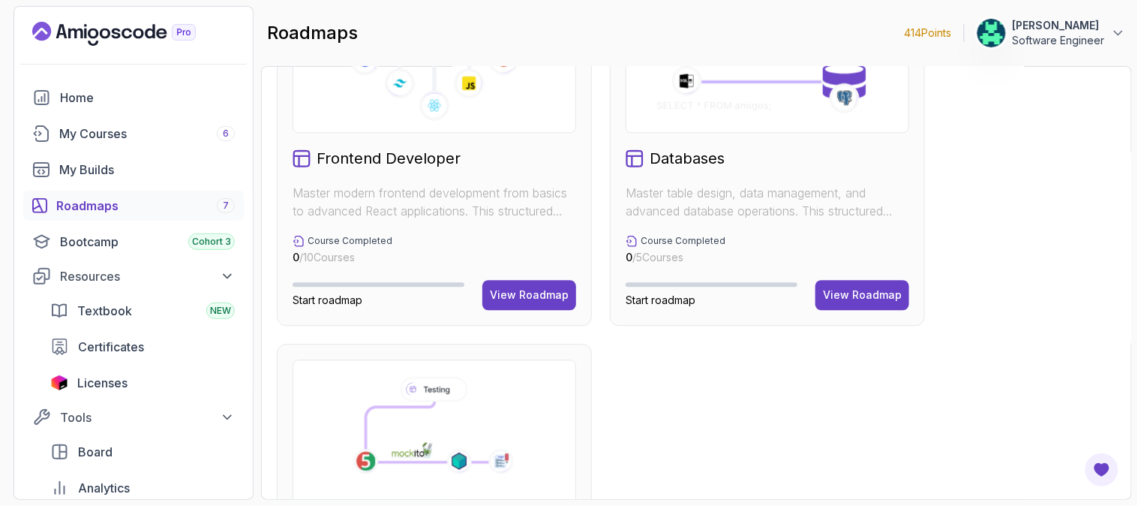
scroll to position [752, 0]
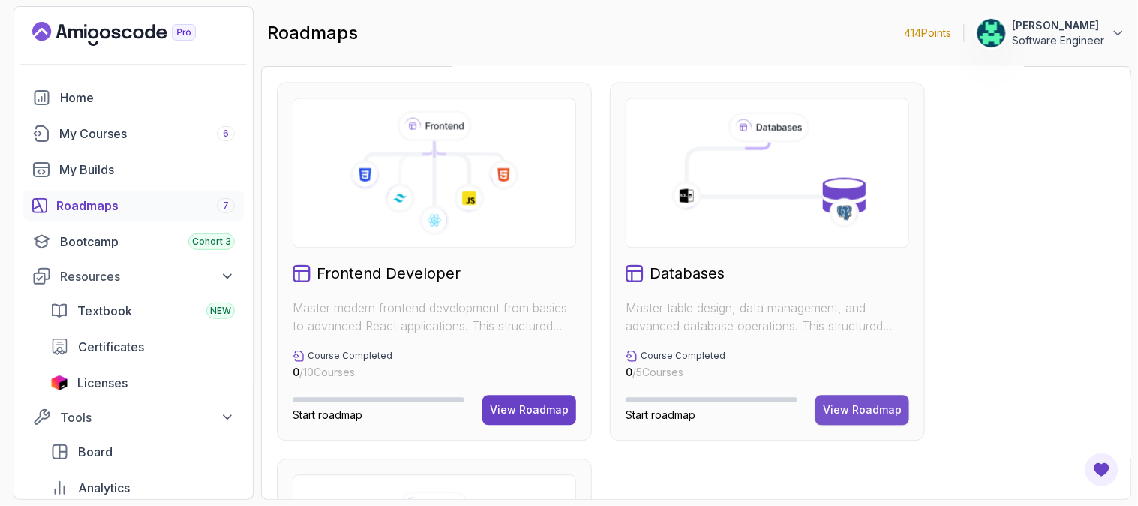
click at [845, 411] on div "View Roadmap" at bounding box center [862, 410] width 79 height 15
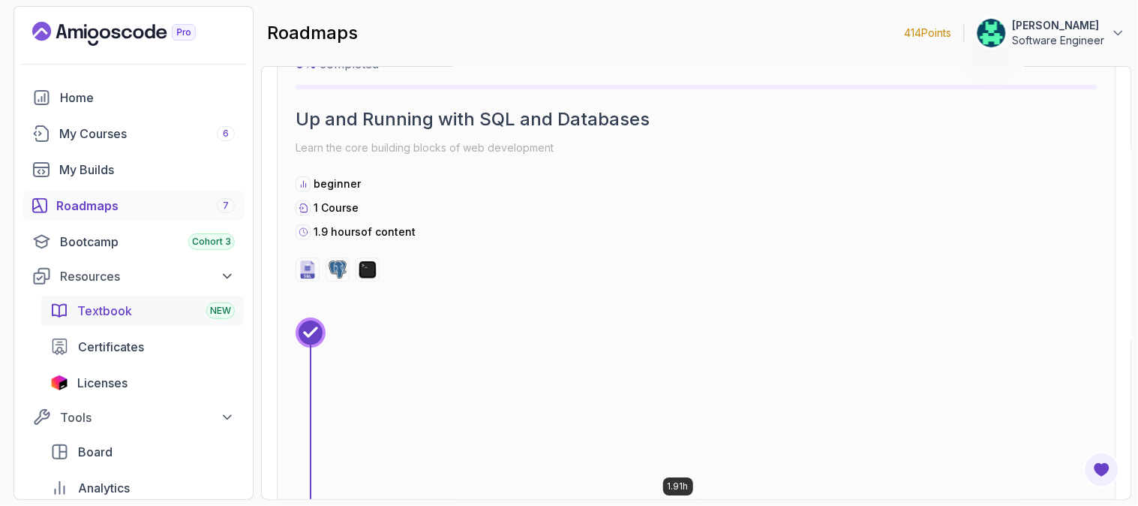
scroll to position [1061, 0]
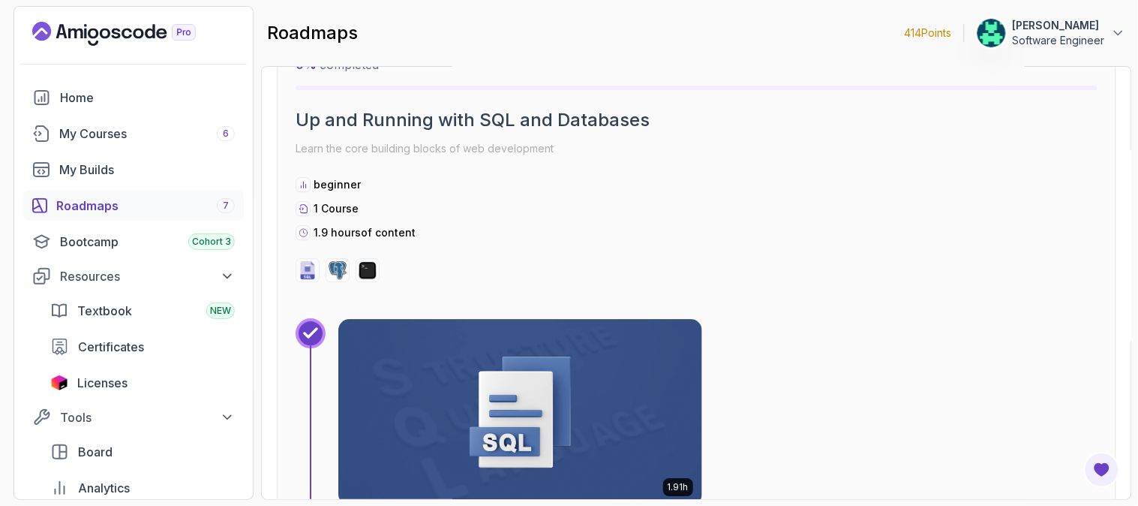
click at [128, 203] on div "Roadmaps 7" at bounding box center [145, 206] width 179 height 18
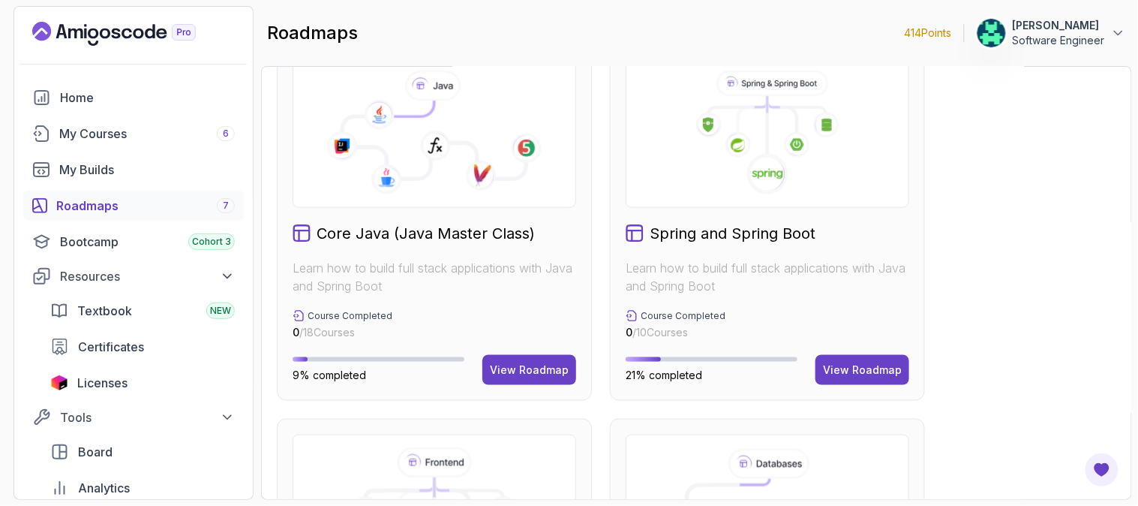
scroll to position [500, 0]
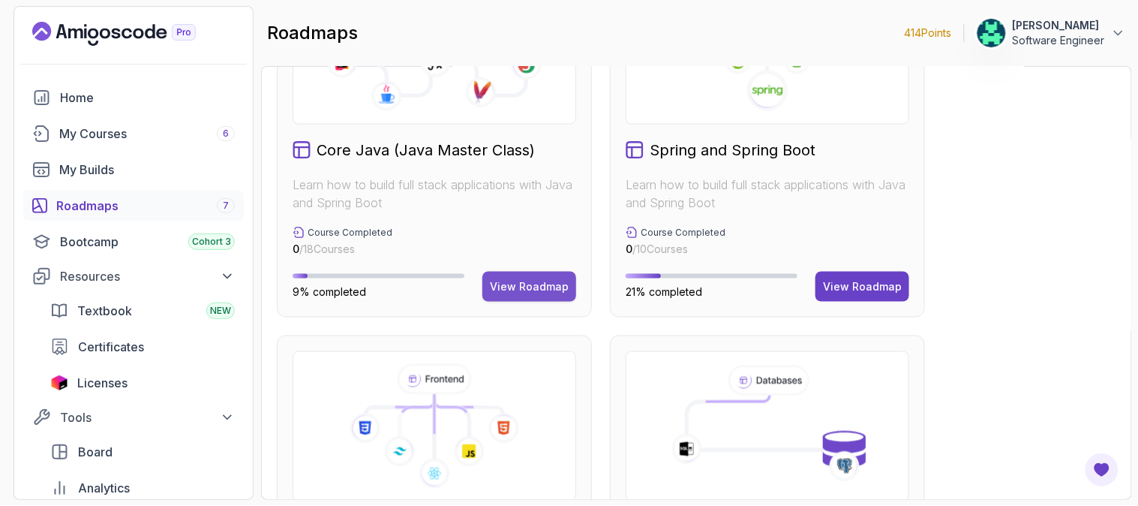
click at [543, 297] on button "View Roadmap" at bounding box center [529, 287] width 94 height 30
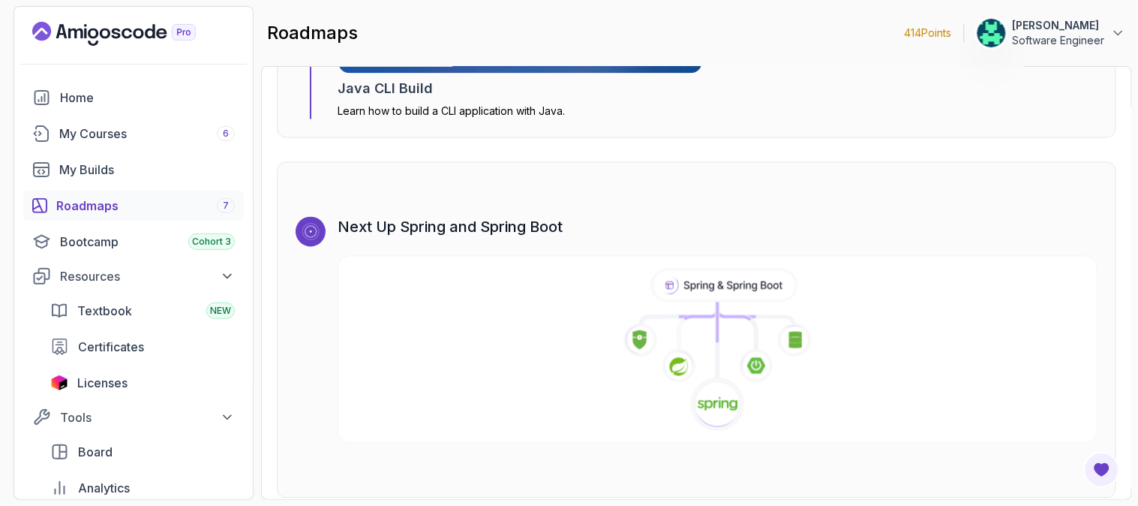
scroll to position [9158, 0]
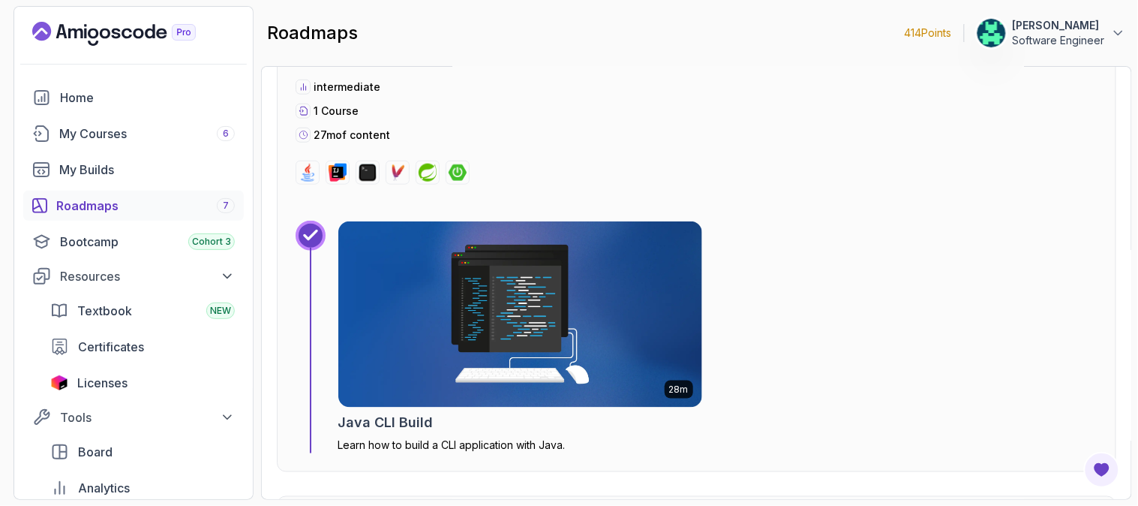
click at [130, 206] on div "Roadmaps 7" at bounding box center [145, 206] width 179 height 18
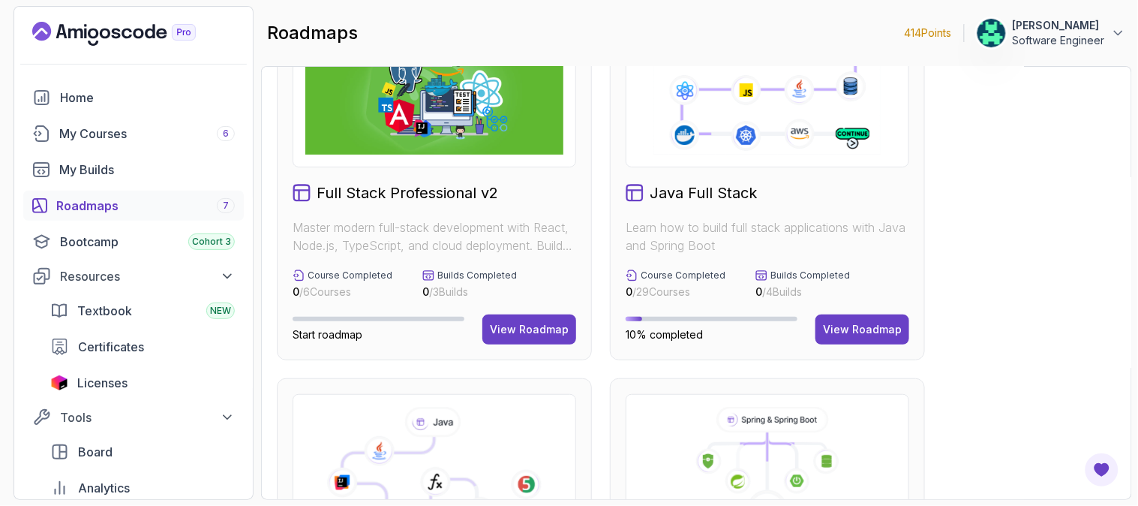
scroll to position [83, 0]
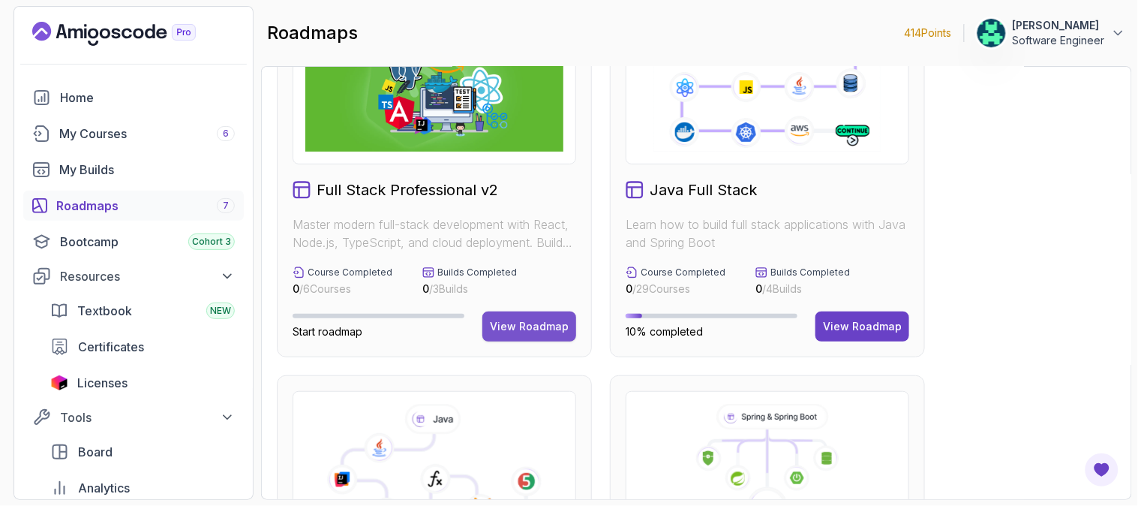
click at [508, 319] on div "View Roadmap" at bounding box center [529, 326] width 79 height 15
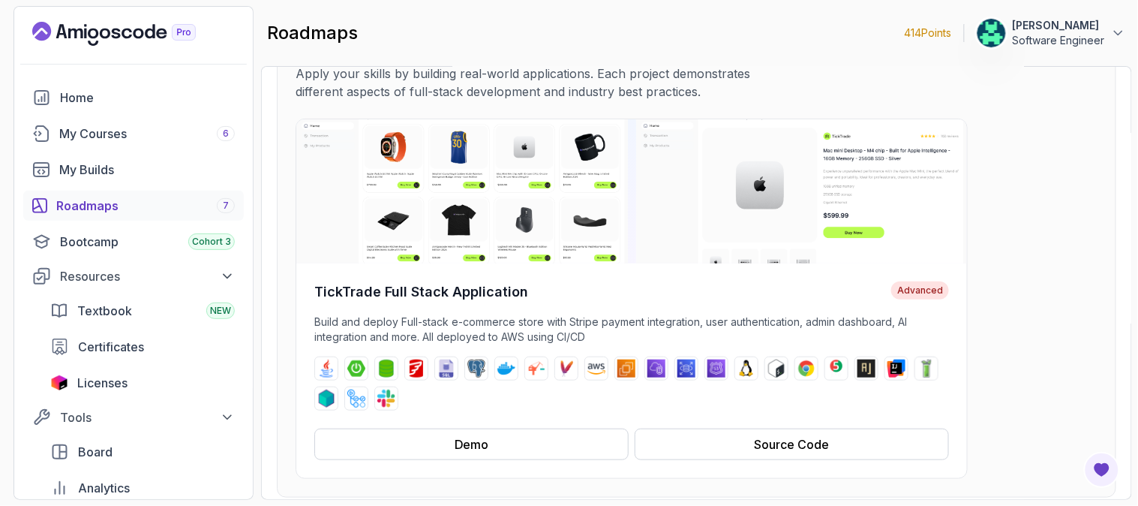
scroll to position [250, 0]
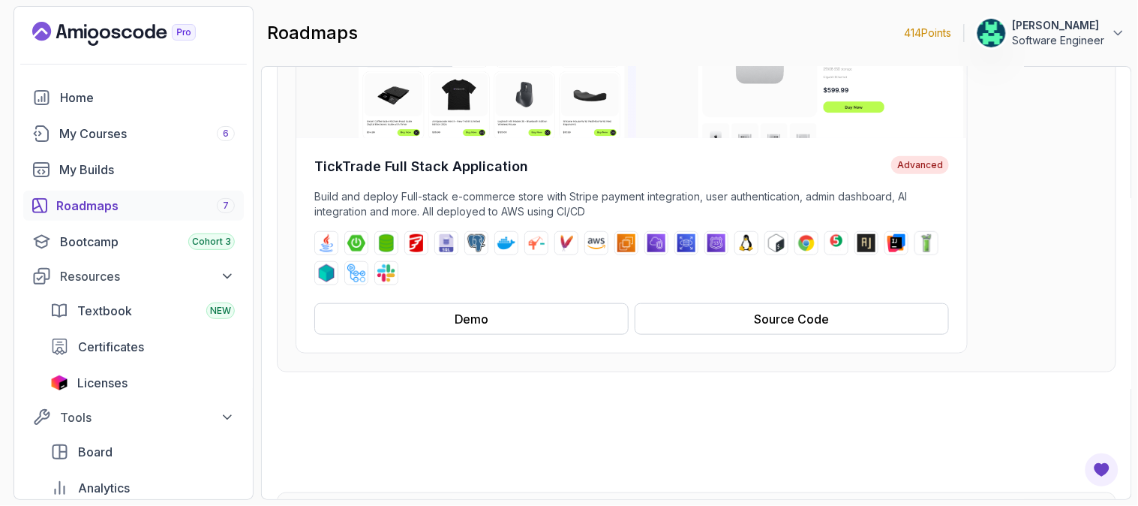
click at [527, 320] on button "Demo" at bounding box center [471, 319] width 314 height 32
click at [768, 326] on div "Source Code" at bounding box center [792, 319] width 75 height 18
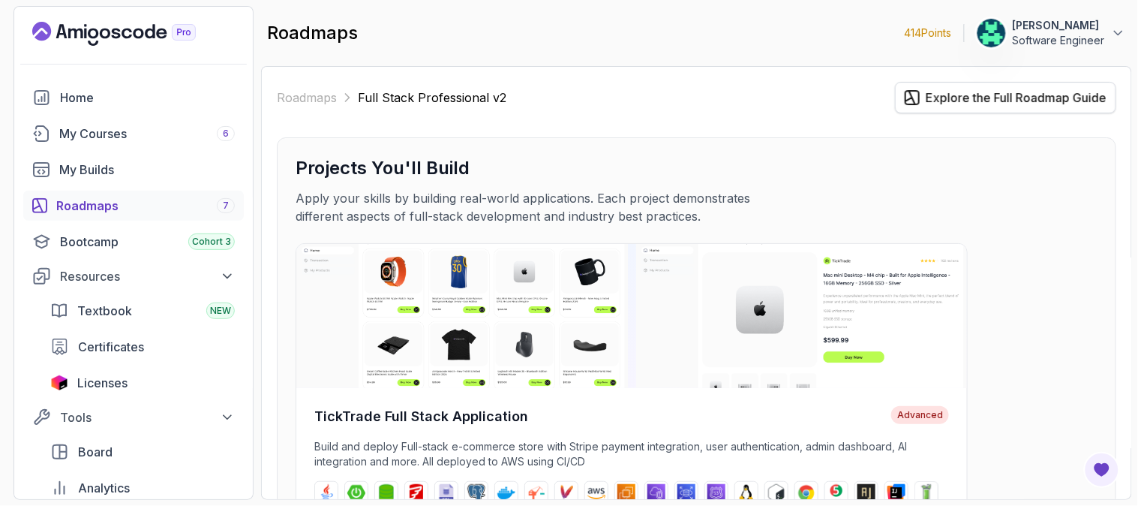
click at [1010, 95] on div "Explore the Full Roadmap Guide" at bounding box center [1016, 98] width 181 height 18
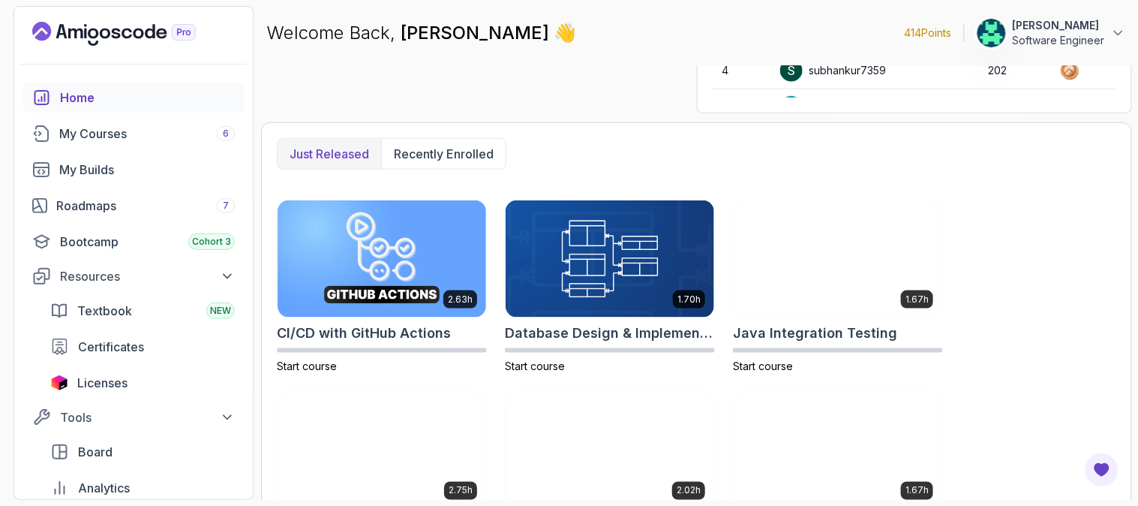
scroll to position [250, 0]
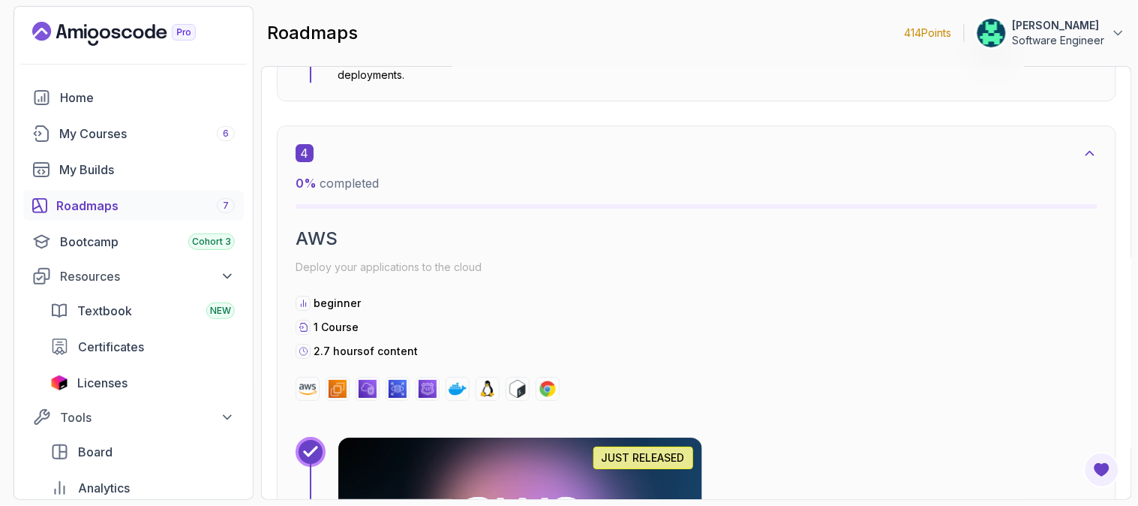
scroll to position [2917, 0]
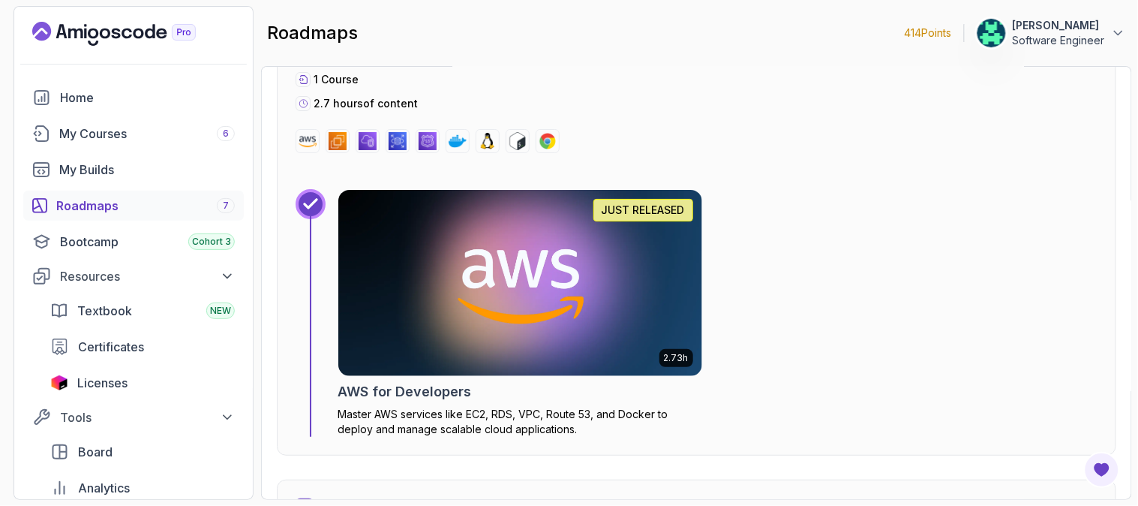
click at [126, 200] on div "Roadmaps 7" at bounding box center [145, 206] width 179 height 18
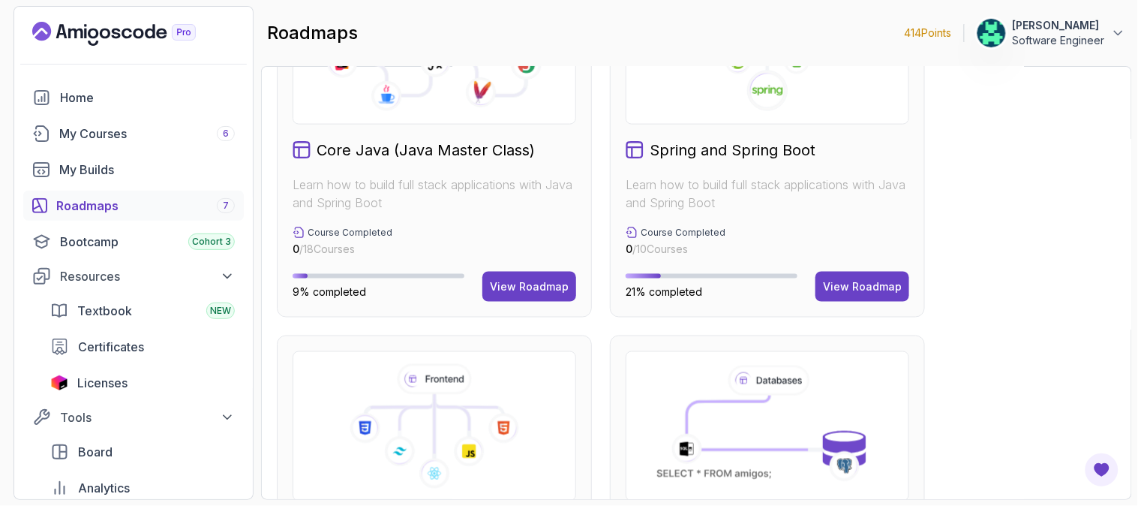
scroll to position [583, 0]
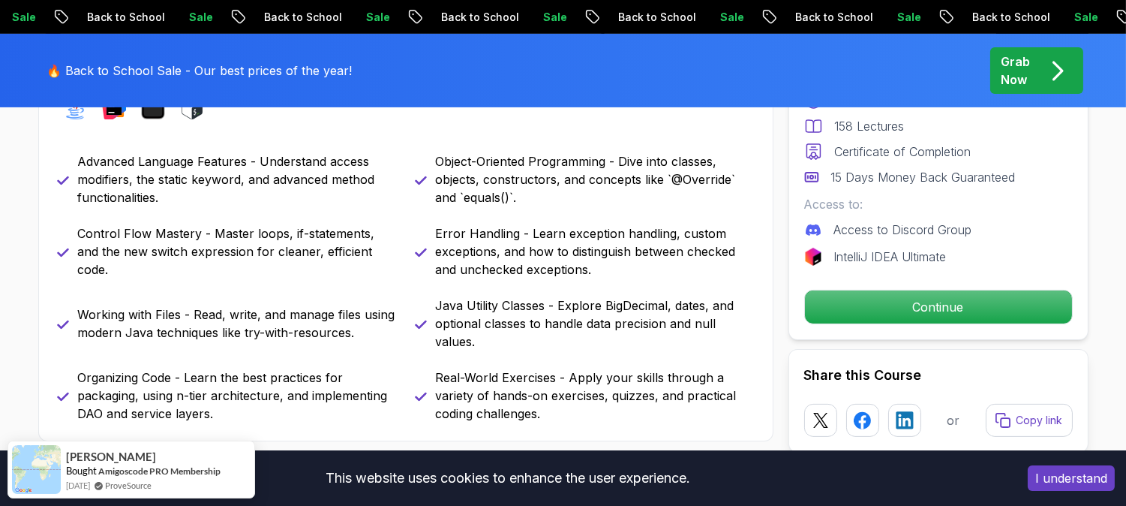
scroll to position [917, 0]
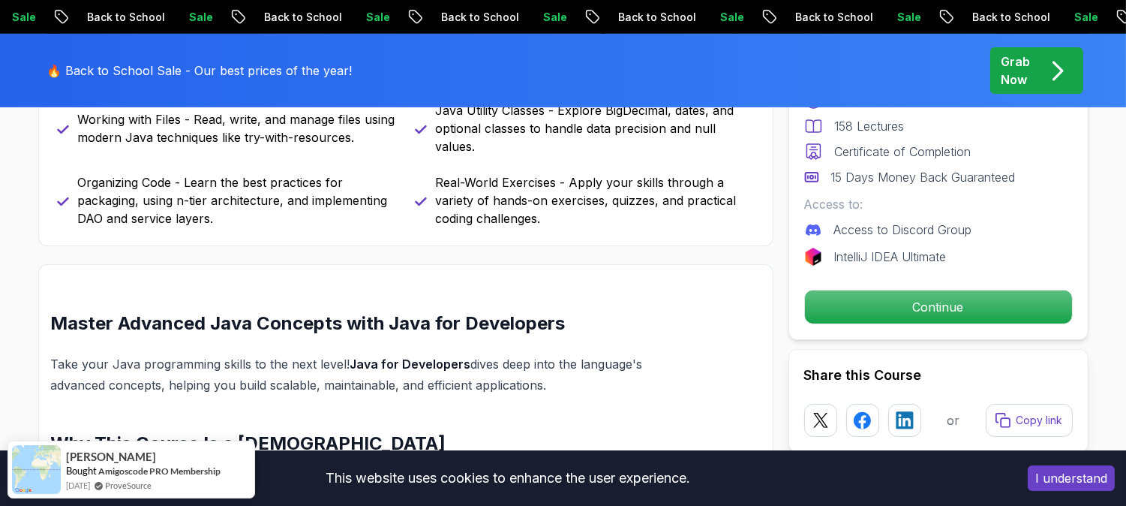
drag, startPoint x: 927, startPoint y: 304, endPoint x: 551, endPoint y: 302, distance: 376.6
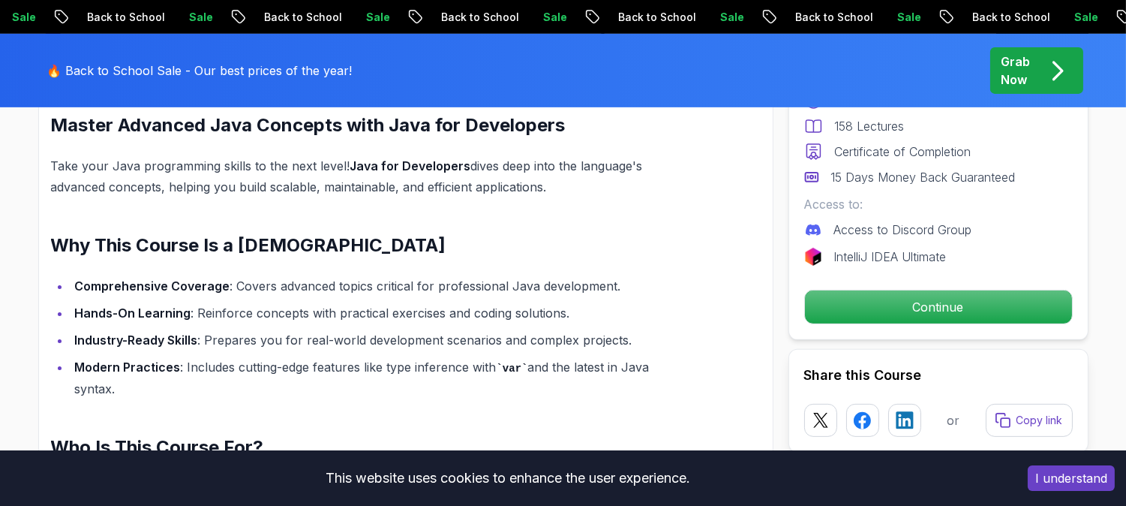
scroll to position [1083, 0]
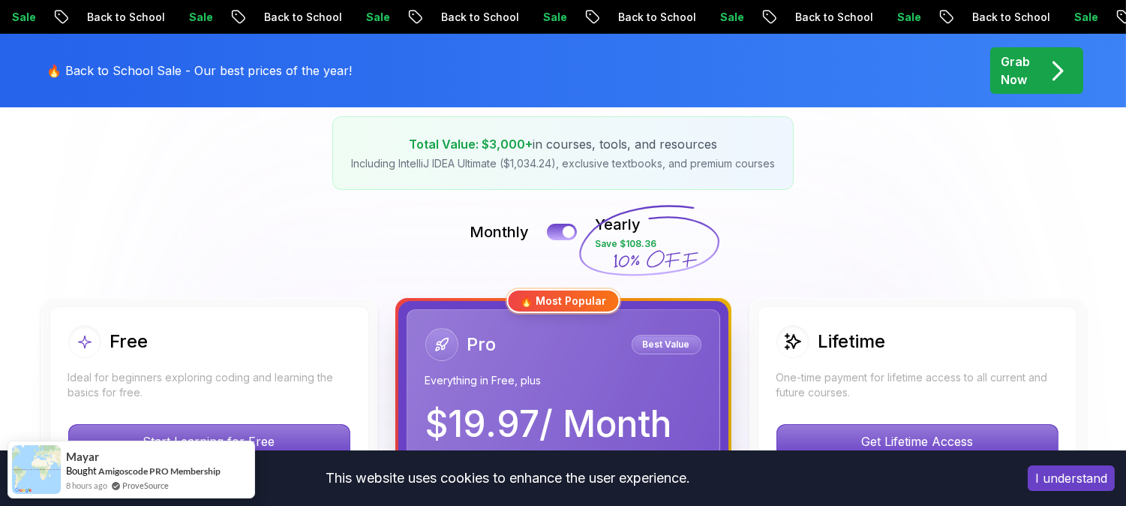
scroll to position [250, 0]
click at [554, 236] on button at bounding box center [562, 232] width 32 height 17
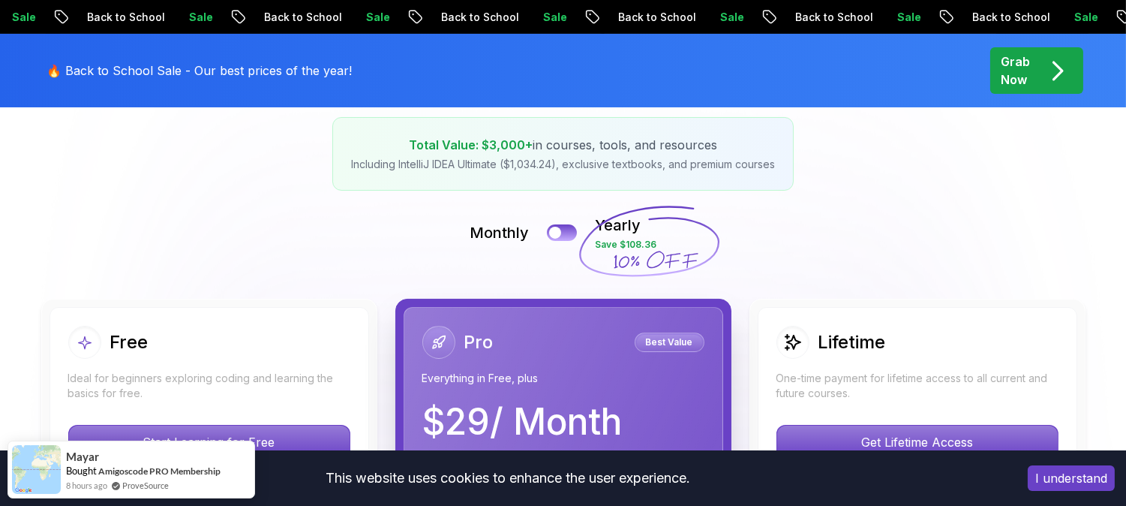
click at [587, 230] on icon at bounding box center [649, 242] width 144 height 132
click at [585, 231] on icon at bounding box center [649, 242] width 144 height 132
click at [581, 231] on icon at bounding box center [649, 242] width 144 height 132
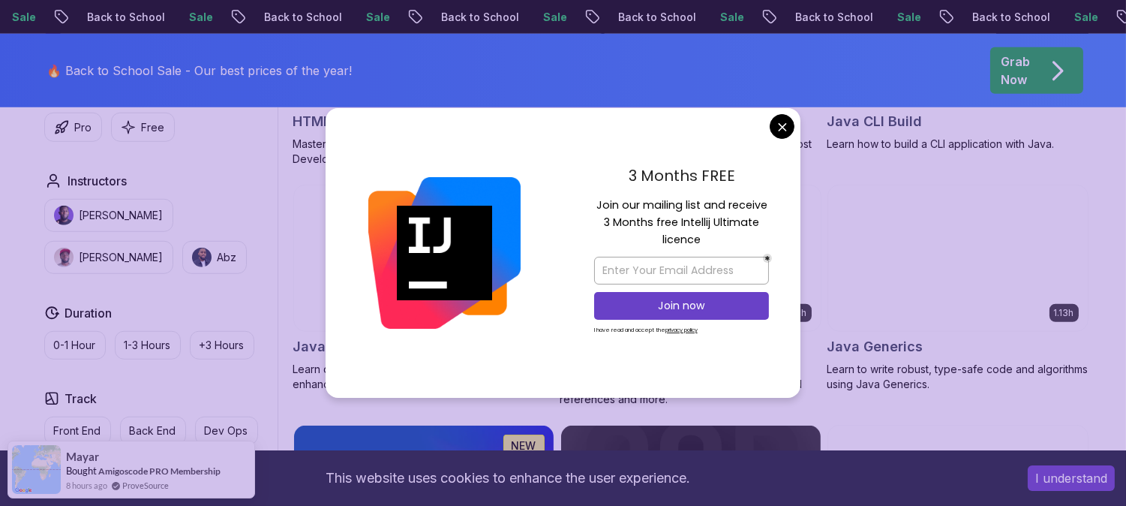
scroll to position [2083, 0]
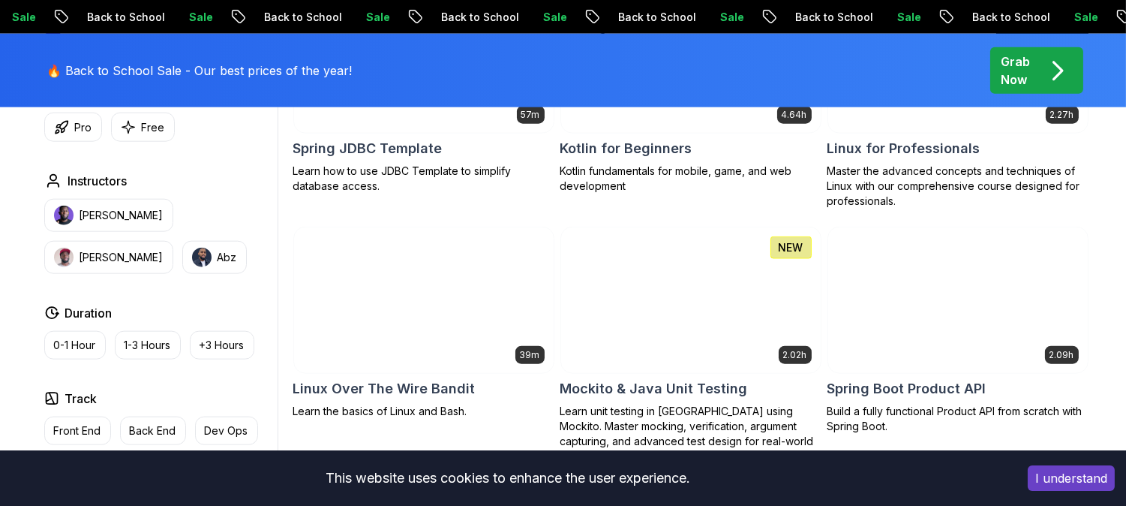
scroll to position [3500, 0]
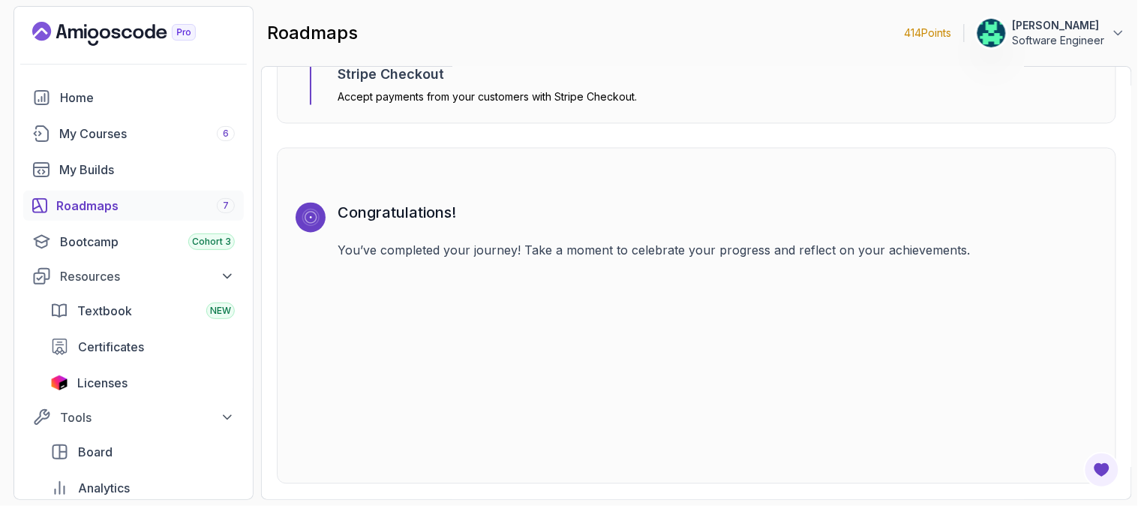
scroll to position [4795, 0]
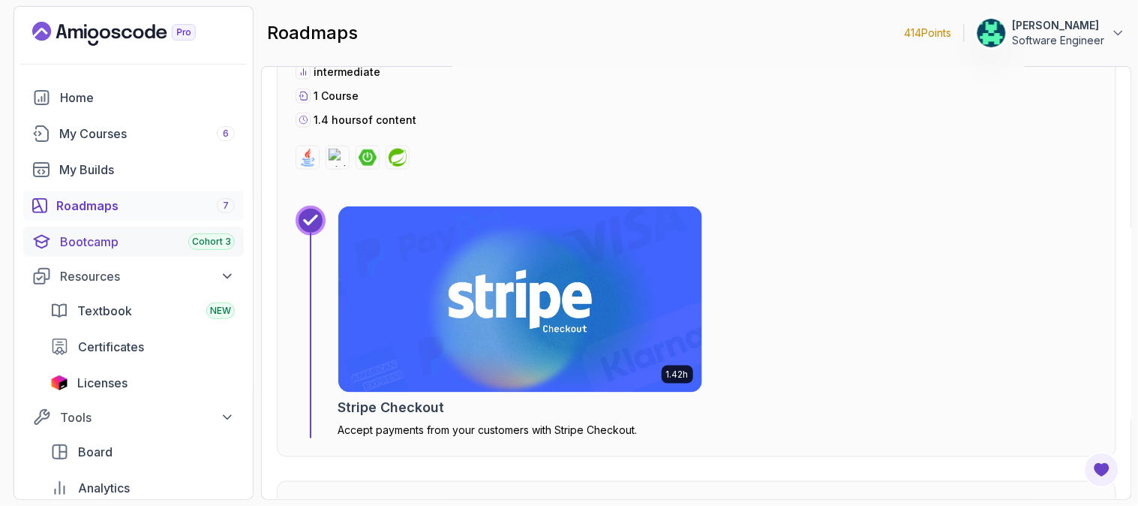
click at [134, 242] on div "Bootcamp Cohort 3" at bounding box center [147, 242] width 175 height 18
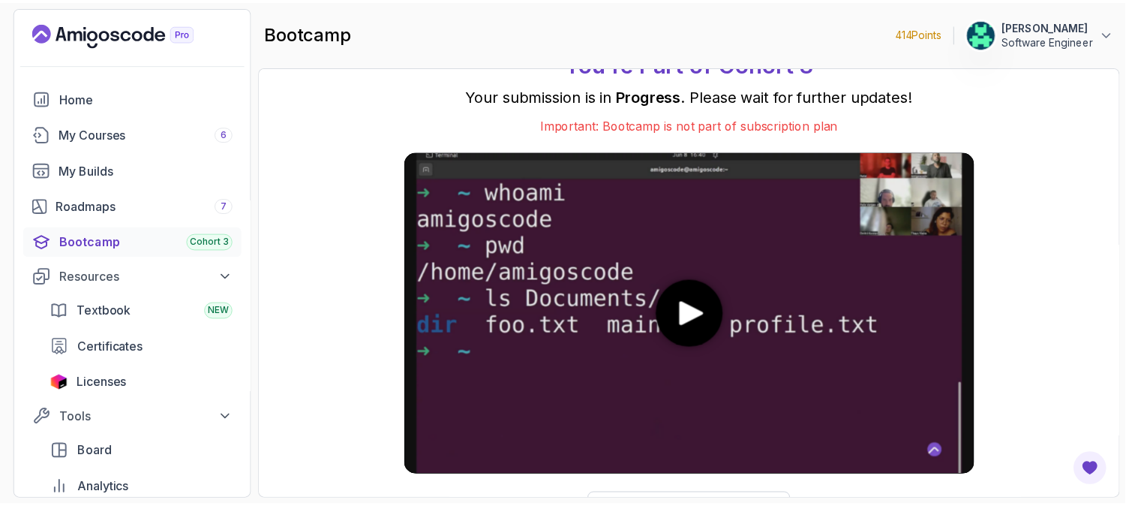
scroll to position [41, 0]
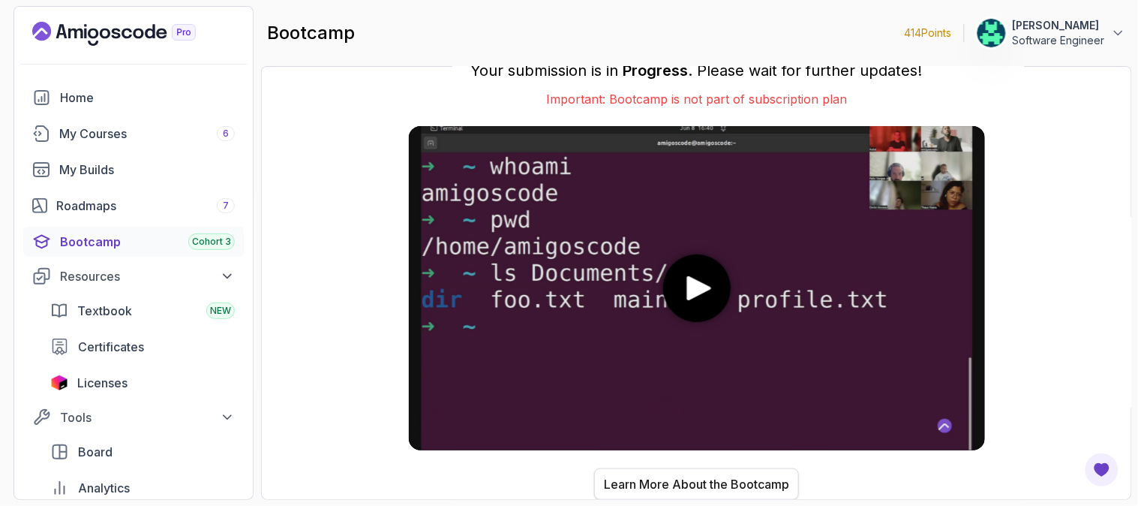
click at [710, 484] on div "Learn More About the Bootcamp" at bounding box center [696, 484] width 185 height 18
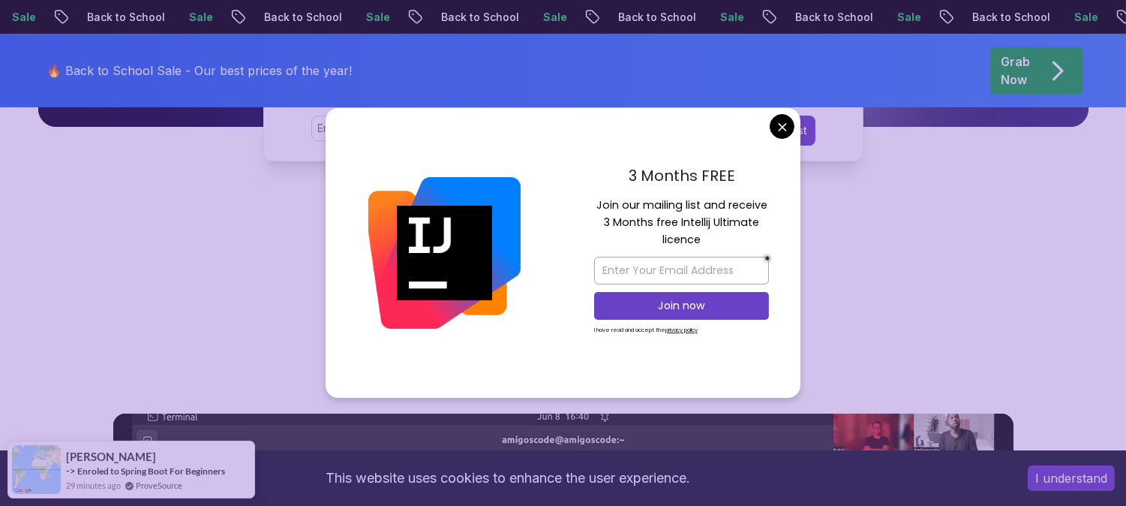
scroll to position [500, 0]
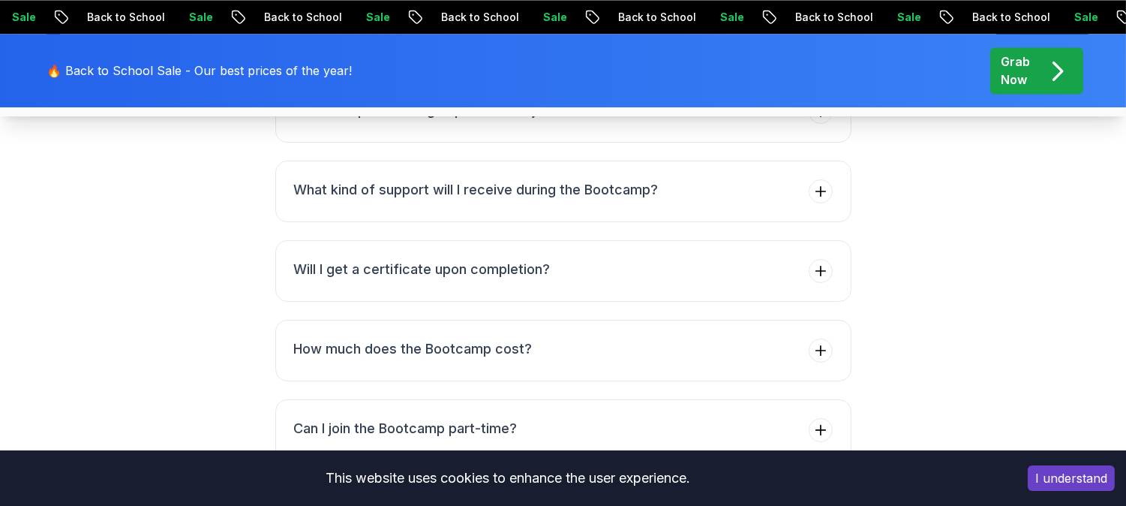
scroll to position [6085, 0]
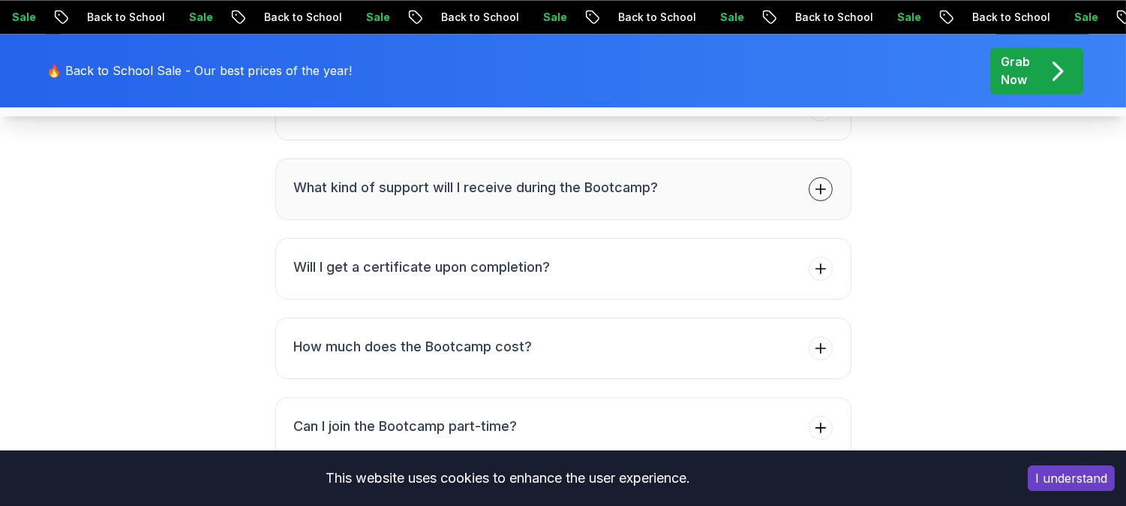
click at [818, 188] on icon at bounding box center [820, 189] width 15 height 15
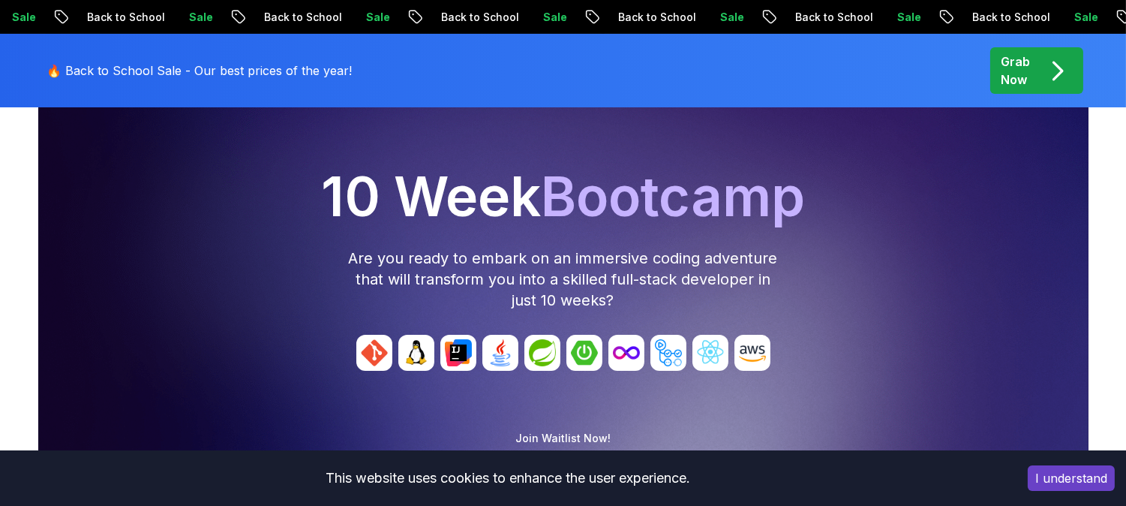
scroll to position [0, 0]
